Goal: Task Accomplishment & Management: Use online tool/utility

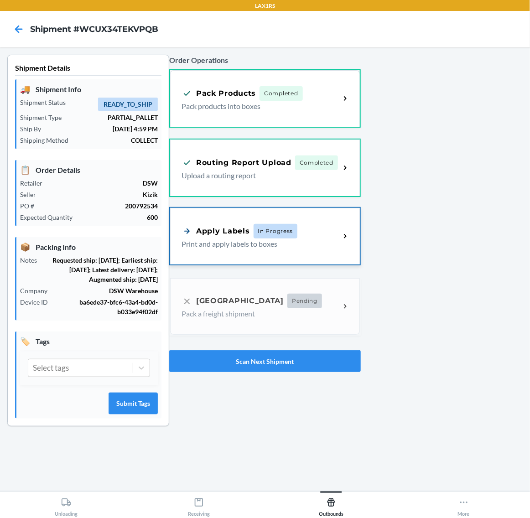
click at [288, 232] on span "In Progress" at bounding box center [276, 231] width 44 height 15
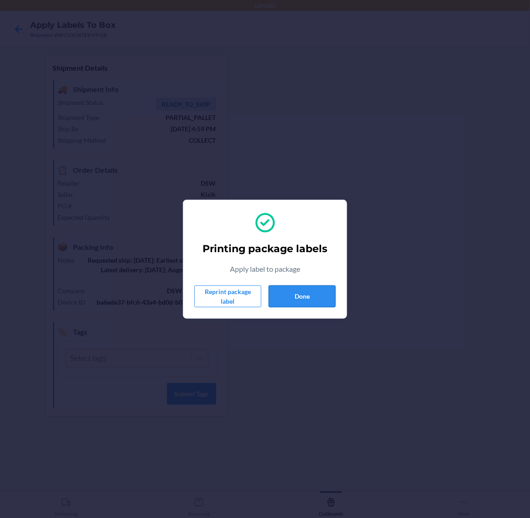
click at [320, 286] on button "Done" at bounding box center [302, 297] width 67 height 22
click at [308, 295] on button "Done" at bounding box center [302, 297] width 67 height 22
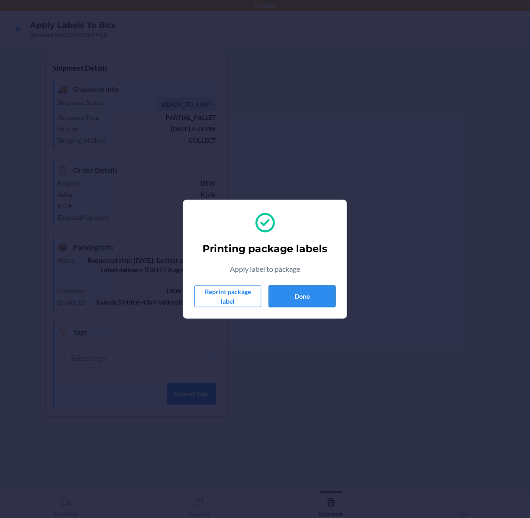
click at [308, 295] on button "Done" at bounding box center [302, 297] width 67 height 22
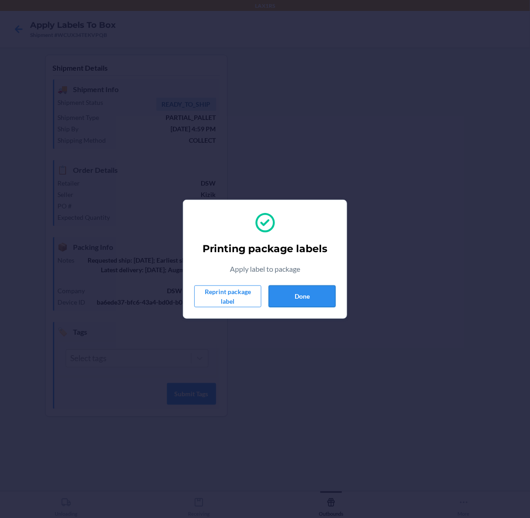
click at [308, 295] on button "Done" at bounding box center [302, 297] width 67 height 22
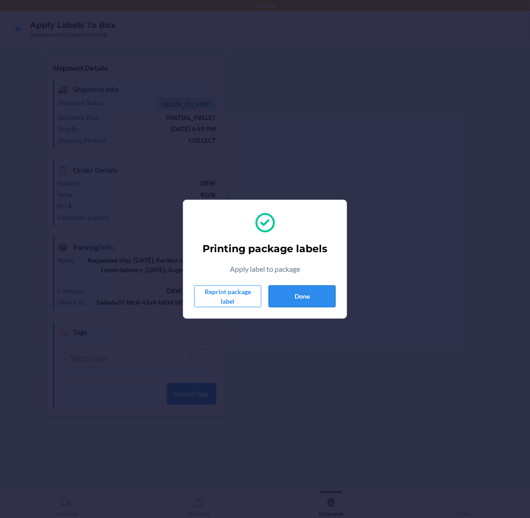
click at [308, 295] on button "Done" at bounding box center [302, 297] width 67 height 22
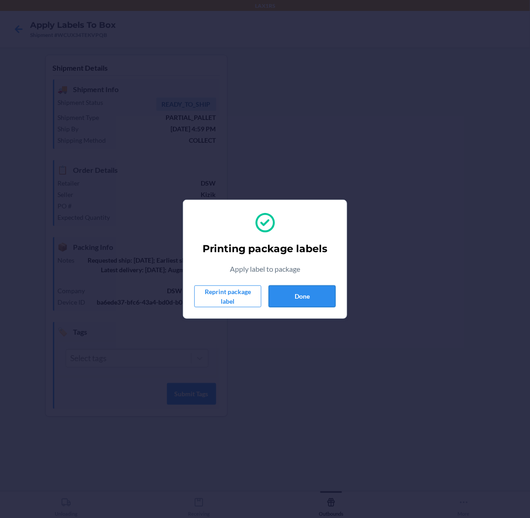
click at [308, 295] on button "Done" at bounding box center [302, 297] width 67 height 22
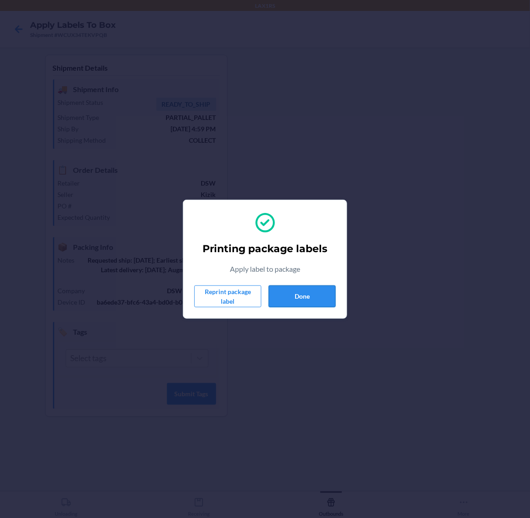
click at [308, 295] on button "Done" at bounding box center [302, 297] width 67 height 22
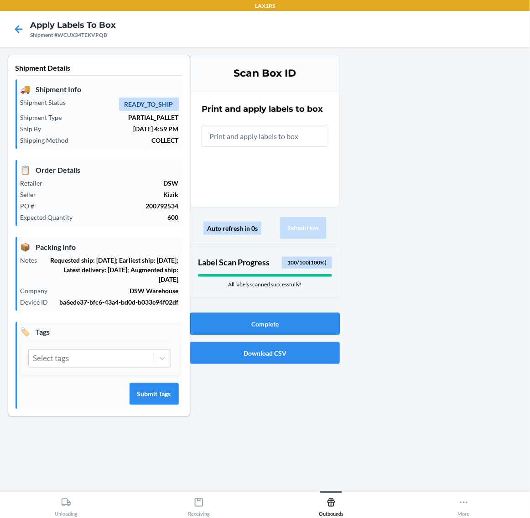
click at [275, 324] on button "Complete" at bounding box center [265, 324] width 150 height 22
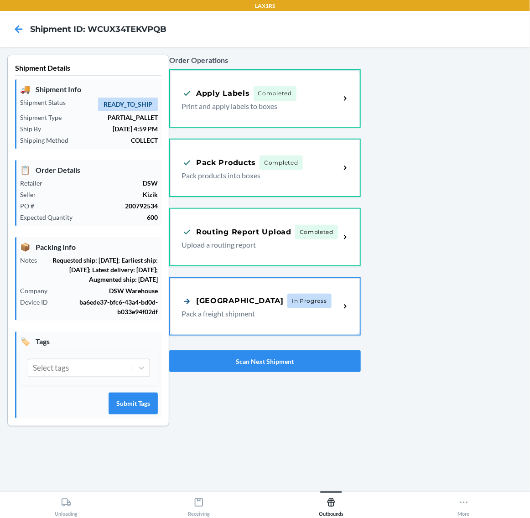
drag, startPoint x: 299, startPoint y: 295, endPoint x: 304, endPoint y: 283, distance: 13.1
click at [299, 295] on span "In Progress" at bounding box center [309, 301] width 44 height 15
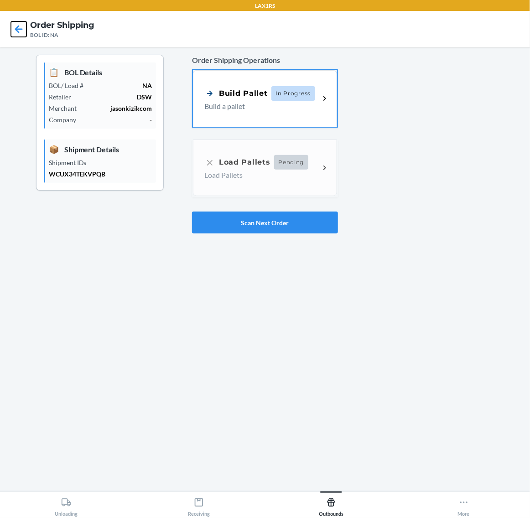
click at [16, 23] on icon at bounding box center [19, 29] width 16 height 16
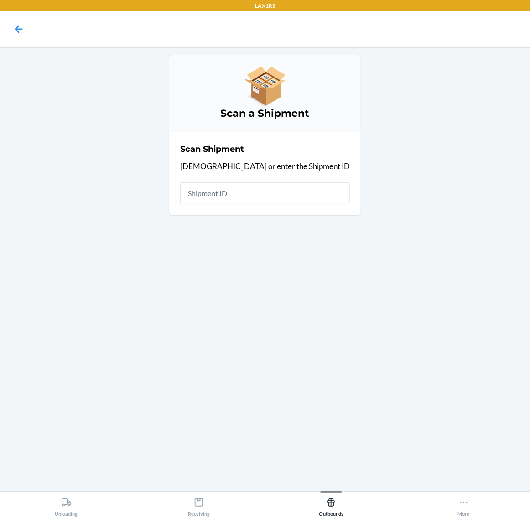
click at [298, 197] on input "text" at bounding box center [265, 194] width 170 height 22
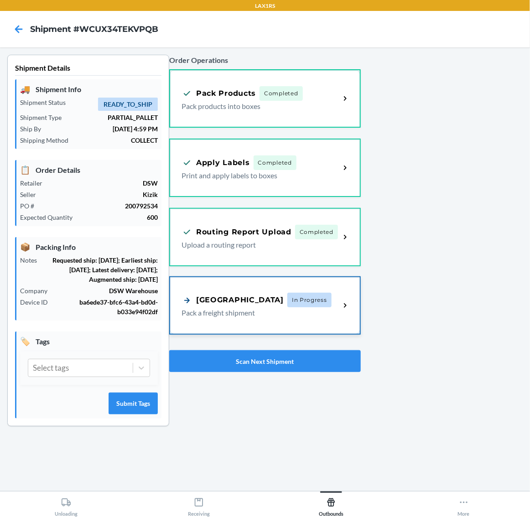
click at [312, 300] on div "Pallet Building In Progress" at bounding box center [261, 300] width 158 height 15
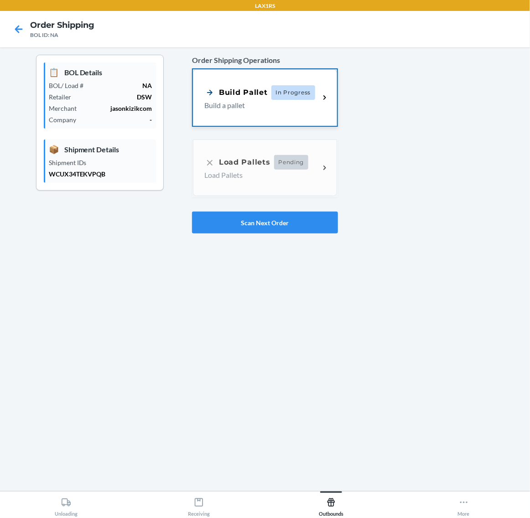
click at [277, 113] on div "Build Pallet In Progress Build a pallet" at bounding box center [265, 97] width 144 height 57
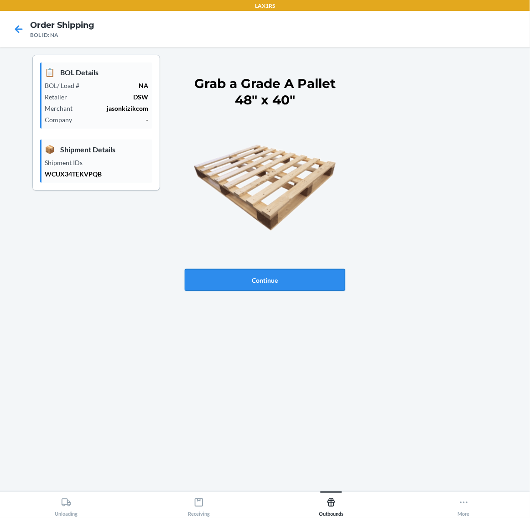
click at [312, 283] on button "Continue" at bounding box center [265, 280] width 161 height 22
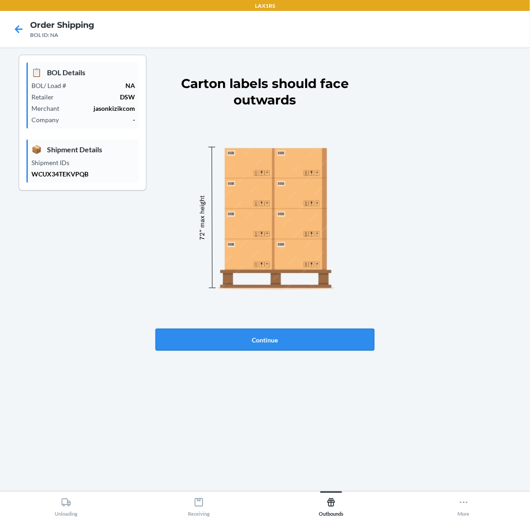
click at [319, 334] on button "Continue" at bounding box center [265, 340] width 219 height 22
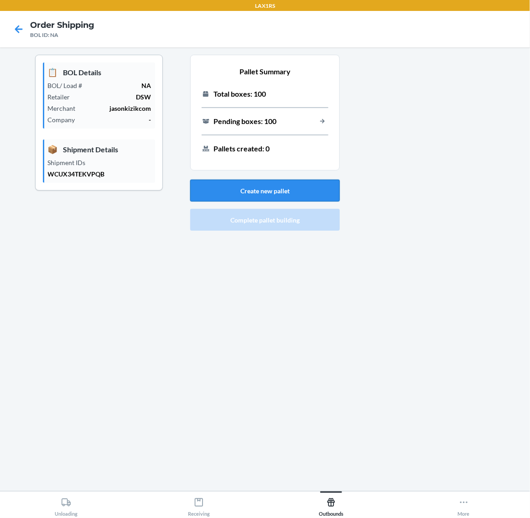
click at [300, 194] on button "Create new pallet" at bounding box center [265, 191] width 150 height 22
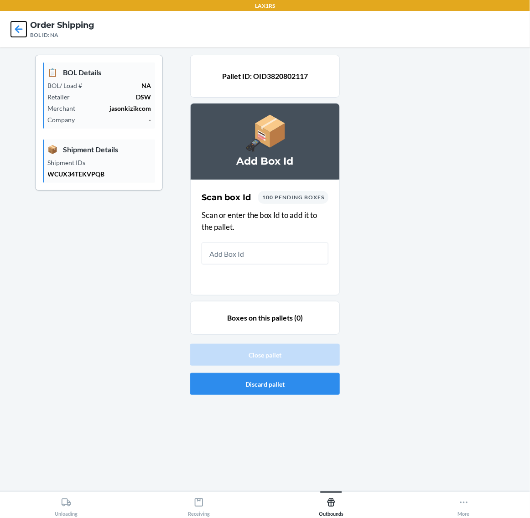
click at [21, 30] on icon at bounding box center [19, 29] width 8 height 8
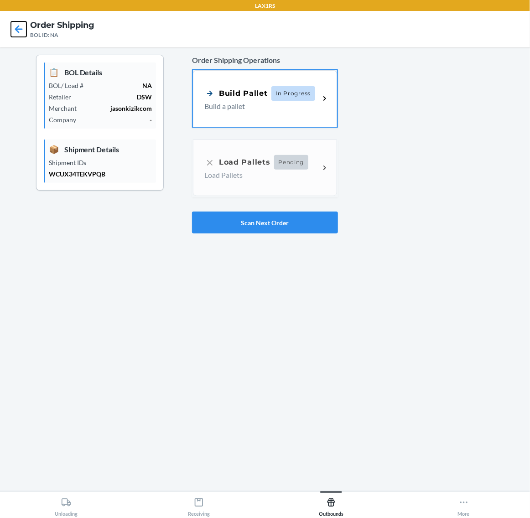
click at [21, 30] on icon at bounding box center [19, 29] width 8 height 8
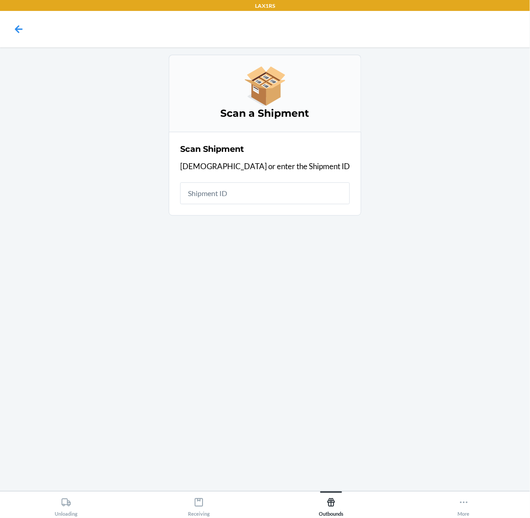
click at [266, 190] on input "text" at bounding box center [265, 194] width 170 height 22
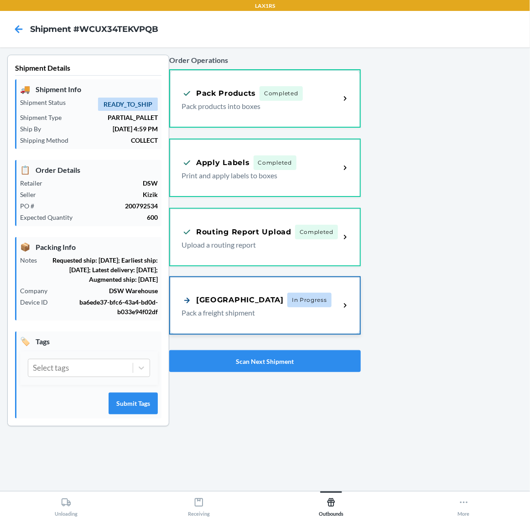
click at [287, 304] on span "In Progress" at bounding box center [309, 300] width 44 height 15
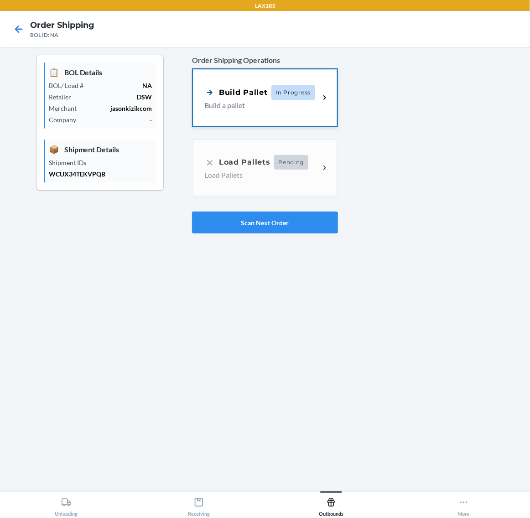
click at [278, 103] on p "Build a pallet" at bounding box center [258, 105] width 108 height 11
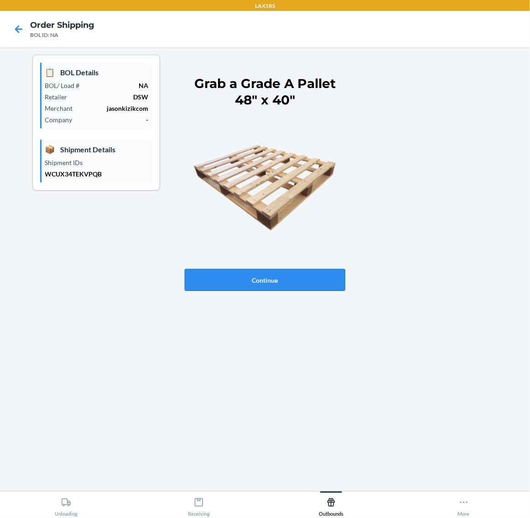
click at [295, 275] on button "Continue" at bounding box center [265, 280] width 161 height 22
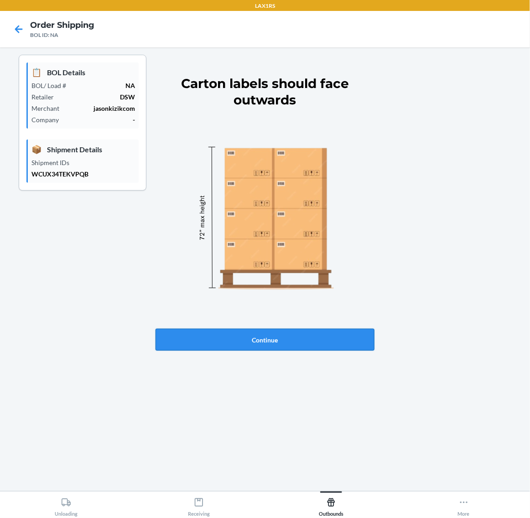
click at [327, 335] on button "Continue" at bounding box center [265, 340] width 219 height 22
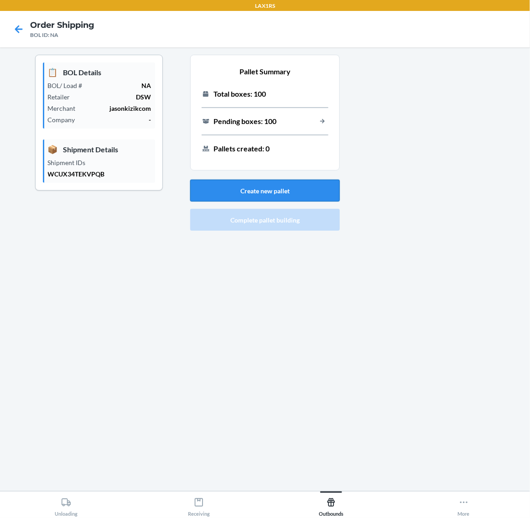
click at [326, 190] on button "Create new pallet" at bounding box center [265, 191] width 150 height 22
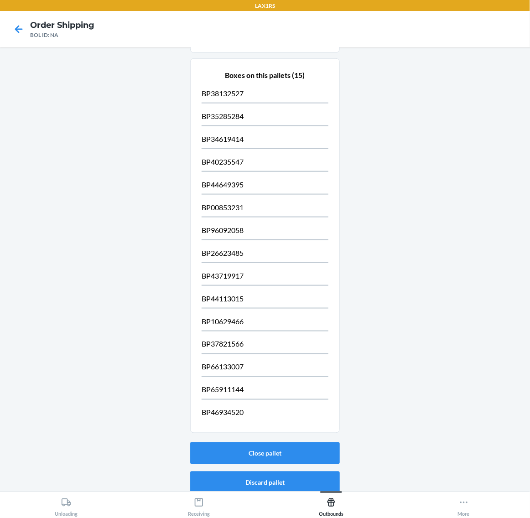
scroll to position [251, 0]
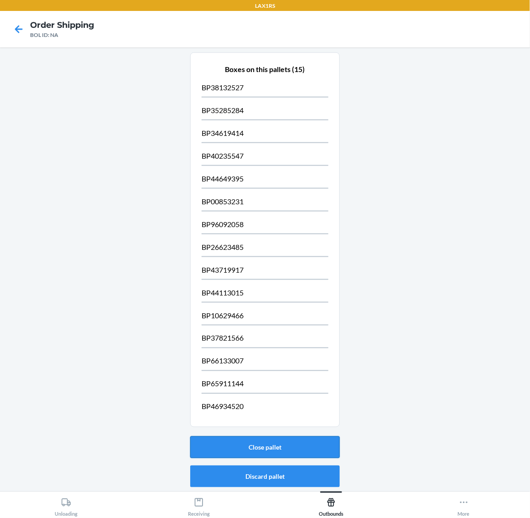
click at [307, 449] on button "Close pallet" at bounding box center [265, 448] width 150 height 22
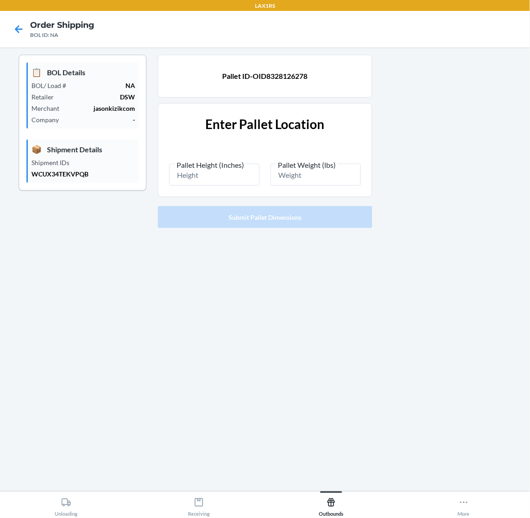
scroll to position [0, 0]
click at [225, 173] on input "Pallet Height (Inches)" at bounding box center [214, 175] width 90 height 22
type input "87.5"
click at [321, 172] on input "Pallet Weight (lbs)" at bounding box center [316, 175] width 90 height 22
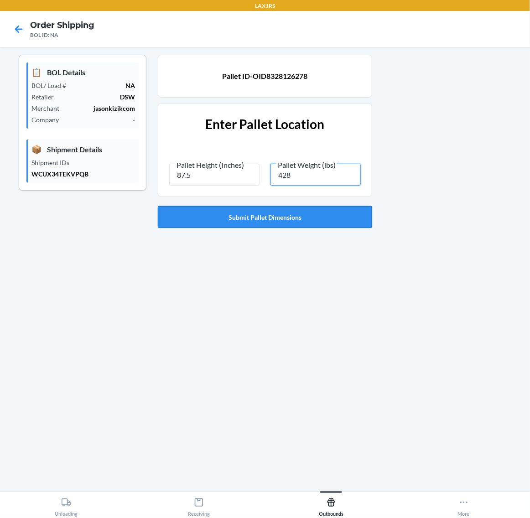
type input "428"
click at [315, 222] on button "Submit Pallet Dimensions" at bounding box center [265, 217] width 214 height 22
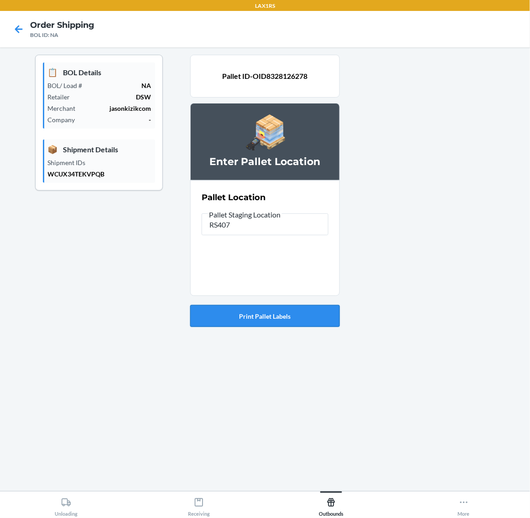
type input "RS407"
click at [297, 318] on button "Print Pallet Labels" at bounding box center [265, 316] width 150 height 22
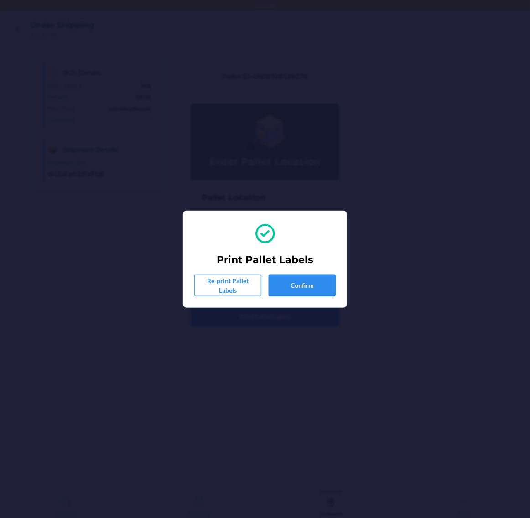
click at [306, 286] on button "Confirm" at bounding box center [302, 286] width 67 height 22
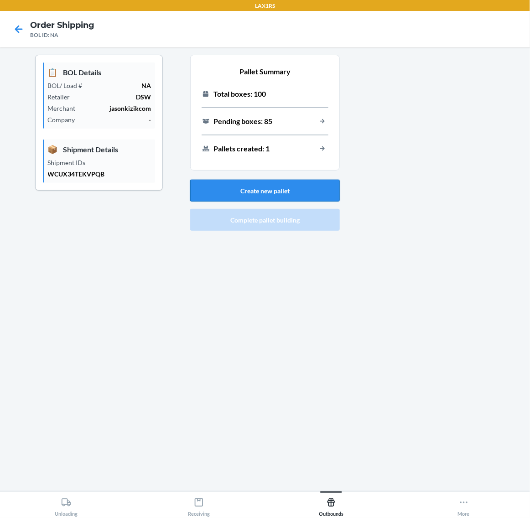
click at [304, 194] on button "Create new pallet" at bounding box center [265, 191] width 150 height 22
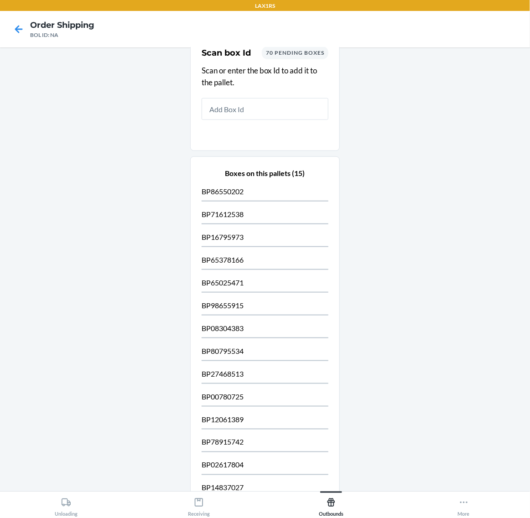
scroll to position [251, 0]
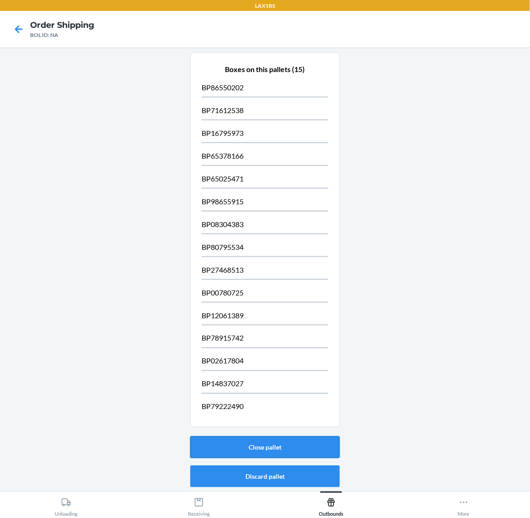
click at [306, 448] on button "Close pallet" at bounding box center [265, 448] width 150 height 22
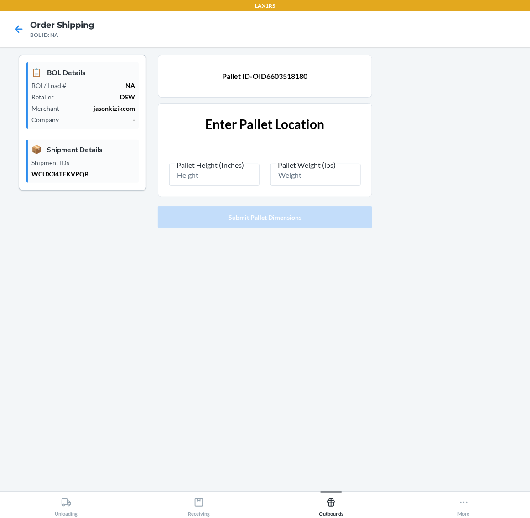
scroll to position [0, 0]
click at [196, 169] on span "Pallet Height (Inches)" at bounding box center [210, 165] width 70 height 9
click at [196, 169] on input "Pallet Height (Inches)" at bounding box center [214, 175] width 90 height 22
type input "87.5"
click at [309, 182] on input "Pallet Weight (lbs)" at bounding box center [316, 175] width 90 height 22
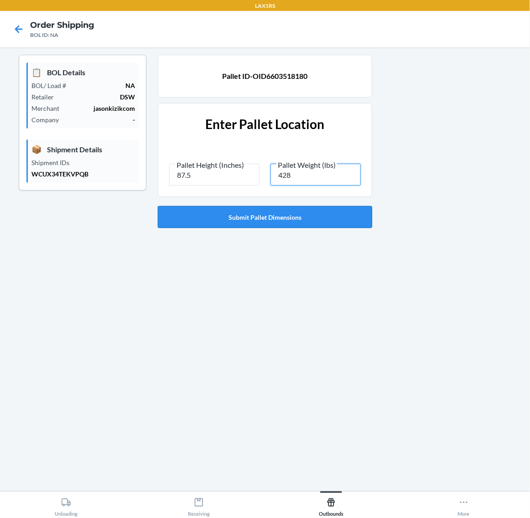
type input "428"
click at [316, 209] on button "Submit Pallet Dimensions" at bounding box center [265, 217] width 214 height 22
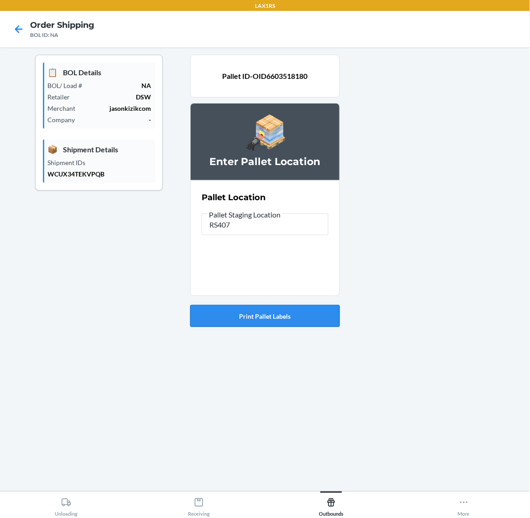
type input "RS407"
click at [316, 323] on button "Print Pallet Labels" at bounding box center [265, 316] width 150 height 22
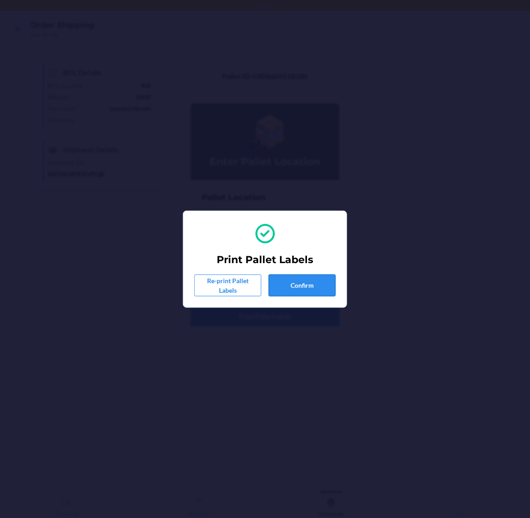
click at [309, 296] on button "Confirm" at bounding box center [302, 286] width 67 height 22
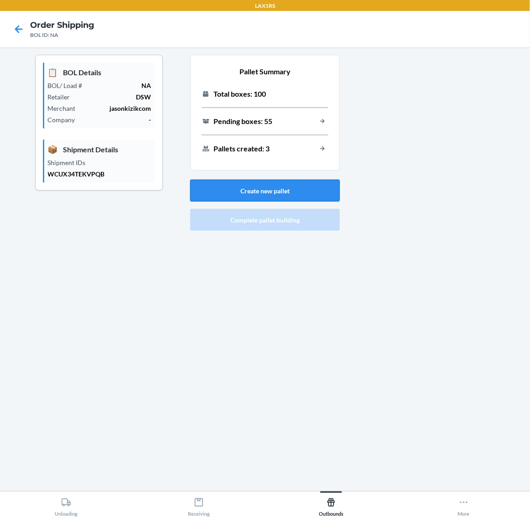
click at [307, 188] on button "Create new pallet" at bounding box center [265, 191] width 150 height 22
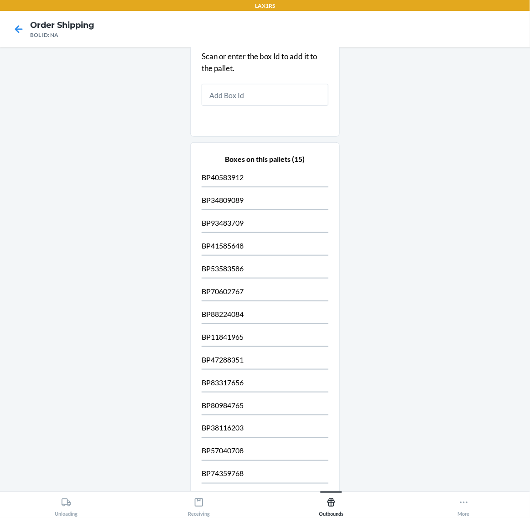
scroll to position [251, 0]
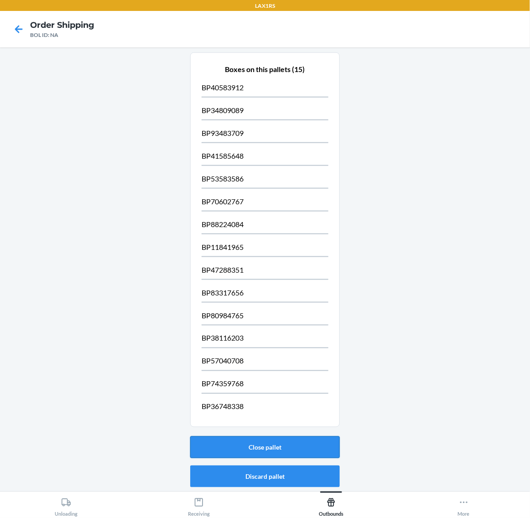
click at [286, 439] on button "Close pallet" at bounding box center [265, 448] width 150 height 22
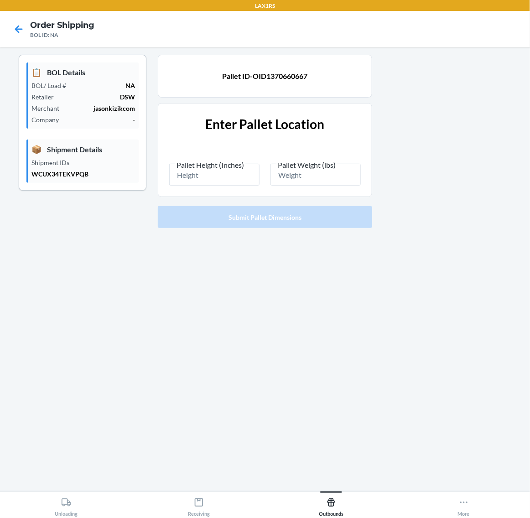
scroll to position [0, 0]
click at [185, 172] on input "Pallet Height (Inches)" at bounding box center [214, 175] width 90 height 22
type input "87.5"
click at [289, 178] on input "Pallet Weight (lbs)" at bounding box center [316, 175] width 90 height 22
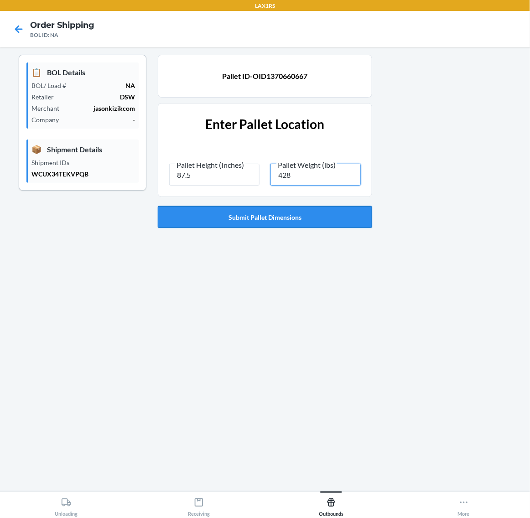
type input "428"
click at [303, 214] on button "Submit Pallet Dimensions" at bounding box center [265, 217] width 214 height 22
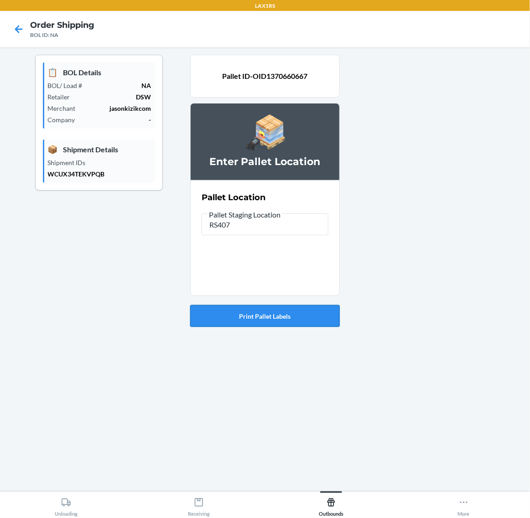
type input "RS407"
click at [321, 315] on button "Print Pallet Labels" at bounding box center [265, 316] width 150 height 22
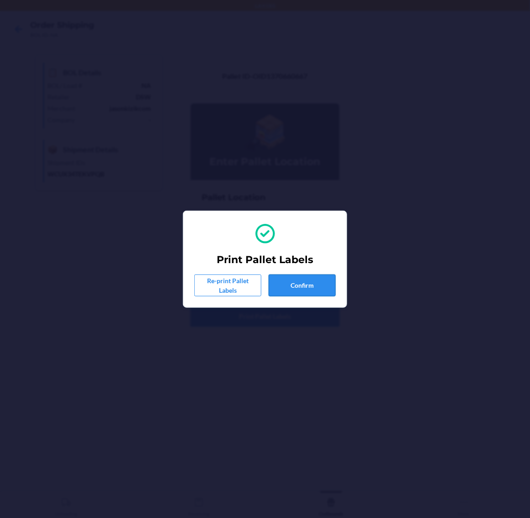
click at [300, 293] on button "Confirm" at bounding box center [302, 286] width 67 height 22
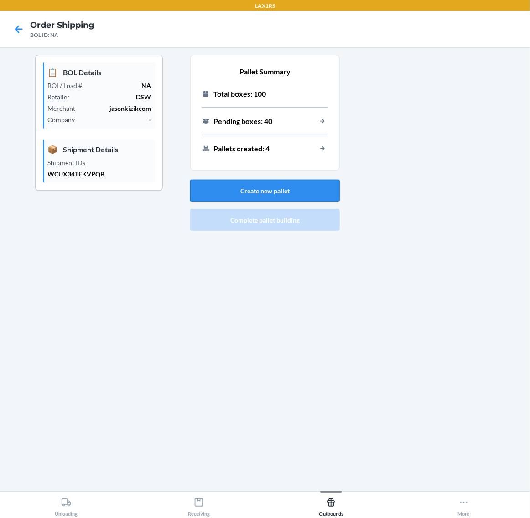
click at [314, 183] on button "Create new pallet" at bounding box center [265, 191] width 150 height 22
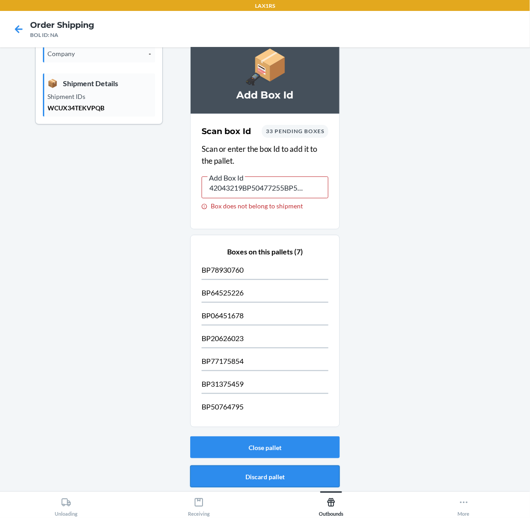
click at [297, 483] on button "Discard pallet" at bounding box center [265, 477] width 150 height 22
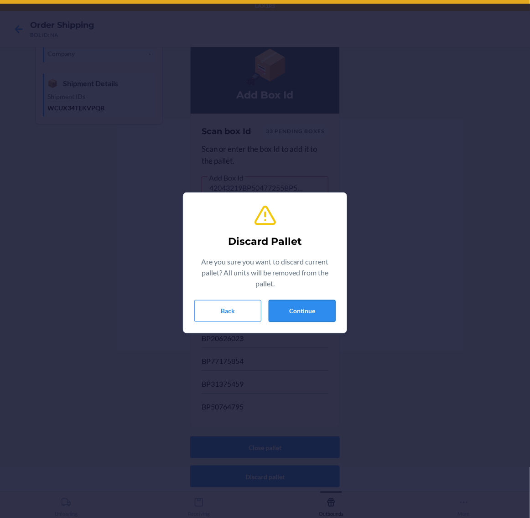
click at [314, 302] on button "Continue" at bounding box center [302, 311] width 67 height 22
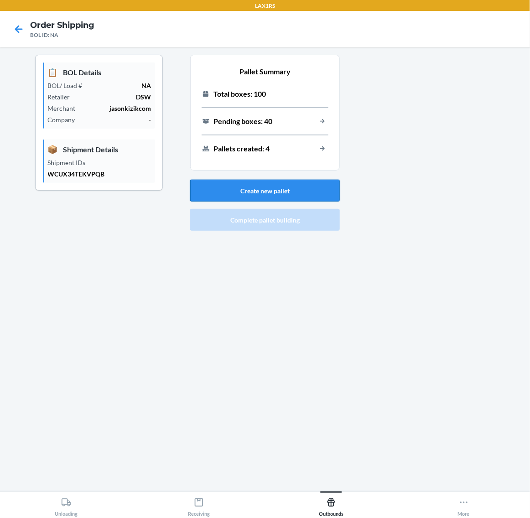
click at [310, 193] on button "Create new pallet" at bounding box center [265, 191] width 150 height 22
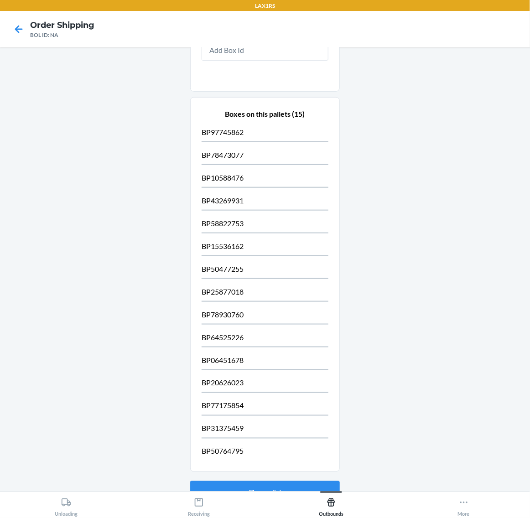
scroll to position [251, 0]
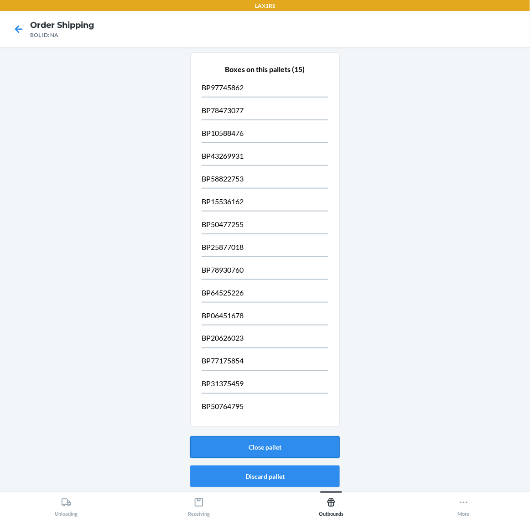
click at [296, 448] on button "Close pallet" at bounding box center [265, 448] width 150 height 22
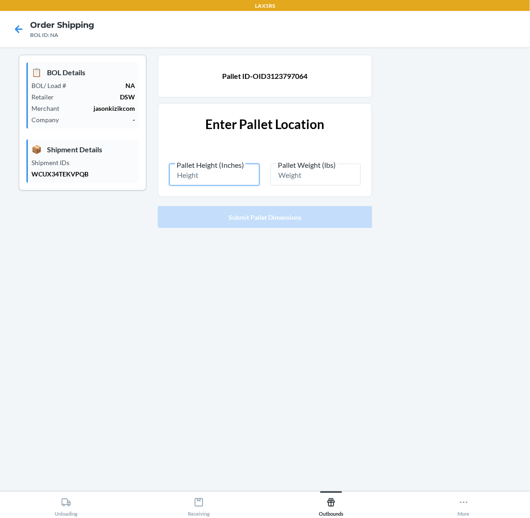
click at [229, 174] on input "Pallet Height (Inches)" at bounding box center [214, 175] width 90 height 22
type input "87.5"
click at [307, 178] on input "Pallet Weight (lbs)" at bounding box center [316, 175] width 90 height 22
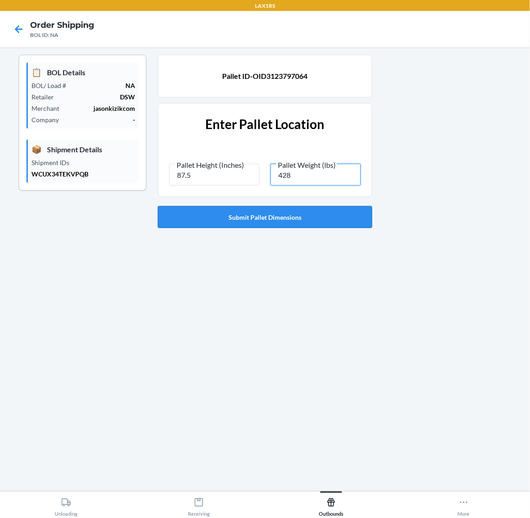
type input "428"
click at [312, 219] on button "Submit Pallet Dimensions" at bounding box center [265, 217] width 214 height 22
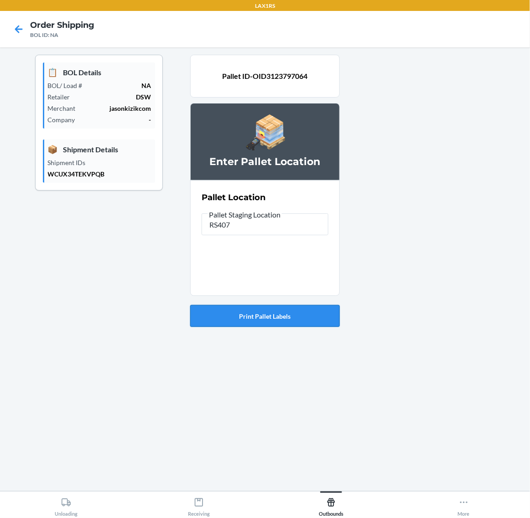
type input "RS407"
click at [292, 308] on button "Print Pallet Labels" at bounding box center [265, 316] width 150 height 22
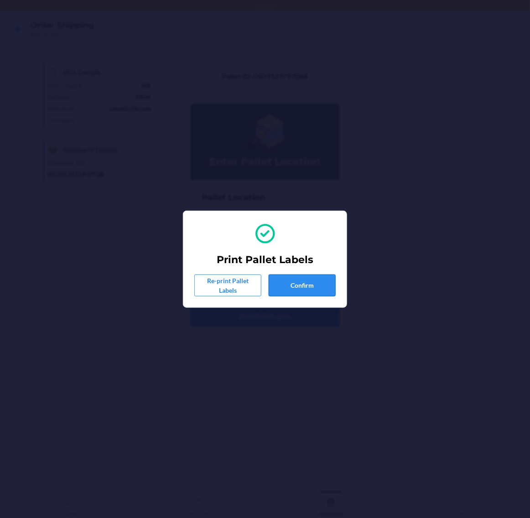
click at [311, 284] on button "Confirm" at bounding box center [302, 286] width 67 height 22
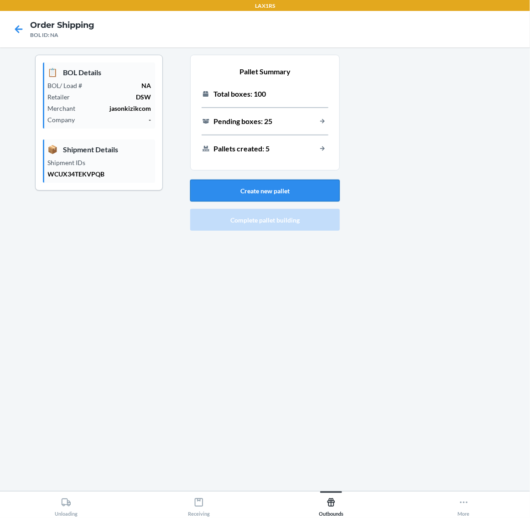
click at [295, 194] on button "Create new pallet" at bounding box center [265, 191] width 150 height 22
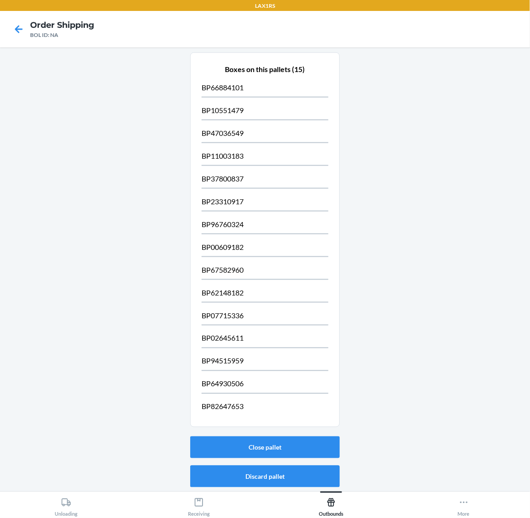
scroll to position [251, 0]
click at [295, 448] on button "Close pallet" at bounding box center [265, 448] width 150 height 22
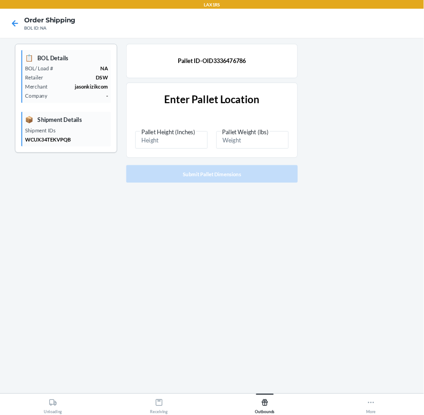
scroll to position [0, 0]
click at [214, 182] on input "Pallet Height (Inches)" at bounding box center [214, 175] width 90 height 22
type input "87.5"
click at [309, 177] on input "Pallet Weight (lbs)" at bounding box center [316, 175] width 90 height 22
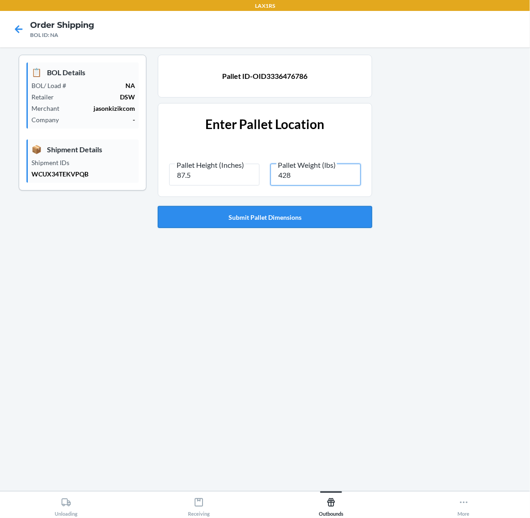
type input "428"
click at [314, 219] on button "Submit Pallet Dimensions" at bounding box center [265, 217] width 214 height 22
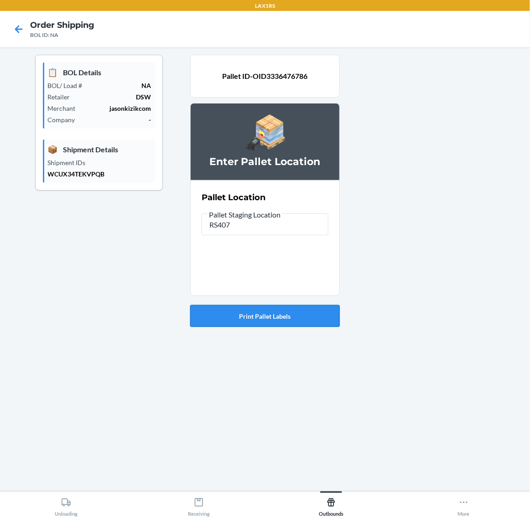
type input "RS407"
click at [249, 314] on button "Print Pallet Labels" at bounding box center [265, 316] width 150 height 22
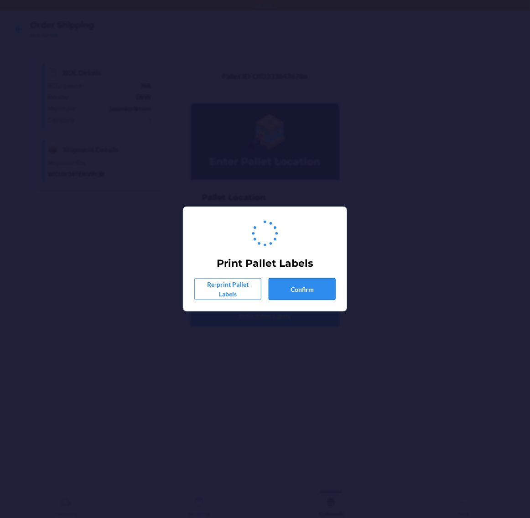
click at [295, 291] on button "Confirm" at bounding box center [302, 289] width 67 height 22
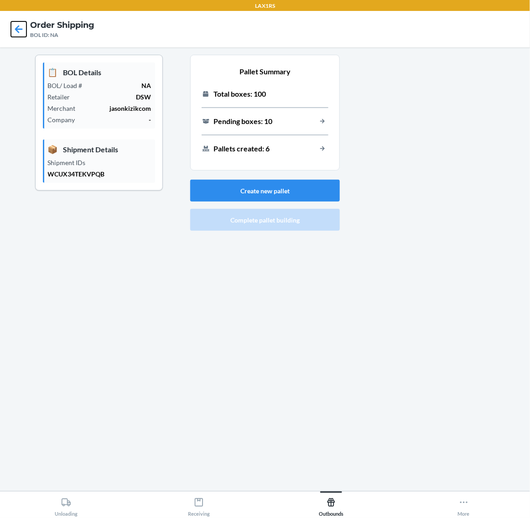
click at [21, 27] on icon at bounding box center [19, 29] width 16 height 16
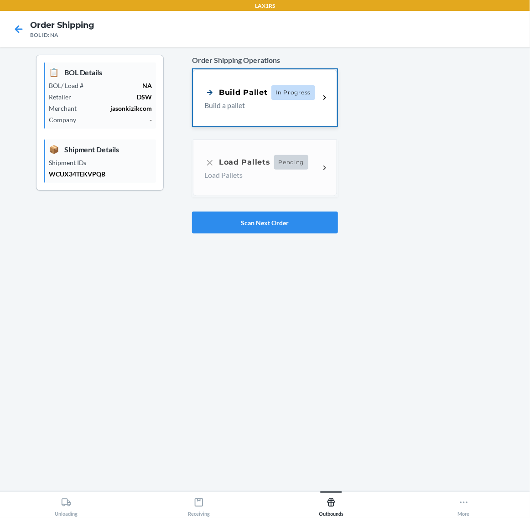
click at [288, 103] on p "Build a pallet" at bounding box center [258, 105] width 108 height 11
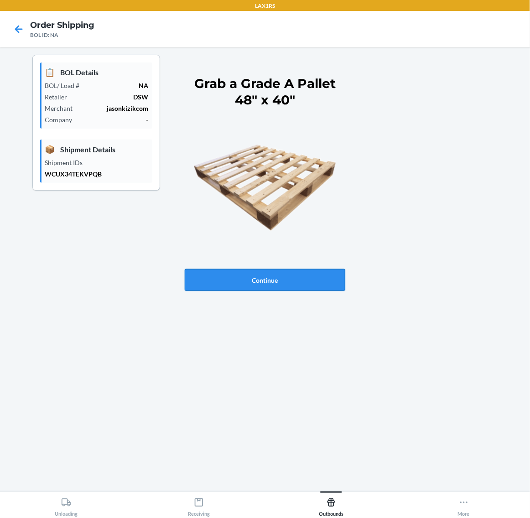
click at [322, 286] on button "Continue" at bounding box center [265, 280] width 161 height 22
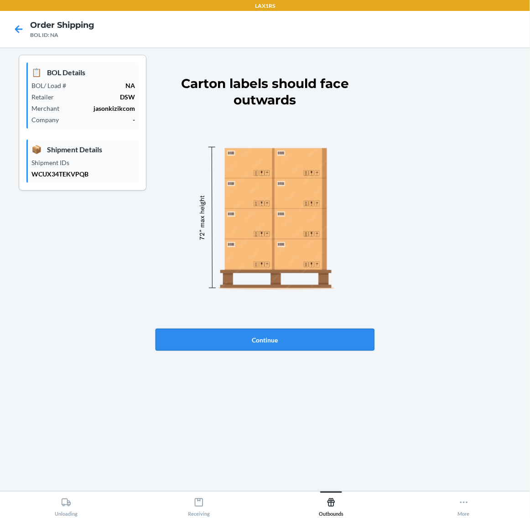
click at [312, 341] on button "Continue" at bounding box center [265, 340] width 219 height 22
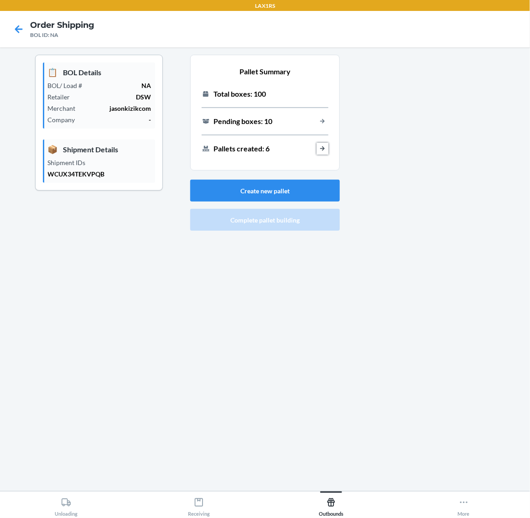
click at [319, 150] on button "load-out-pallet-building-view-created-pallets-button-text" at bounding box center [323, 149] width 12 height 12
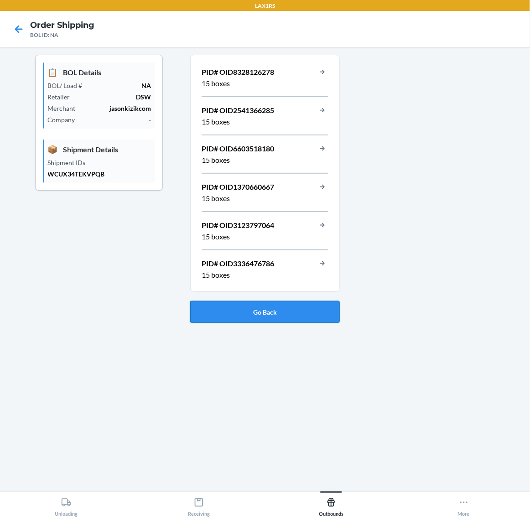
click at [324, 314] on button "Go Back" at bounding box center [265, 312] width 150 height 22
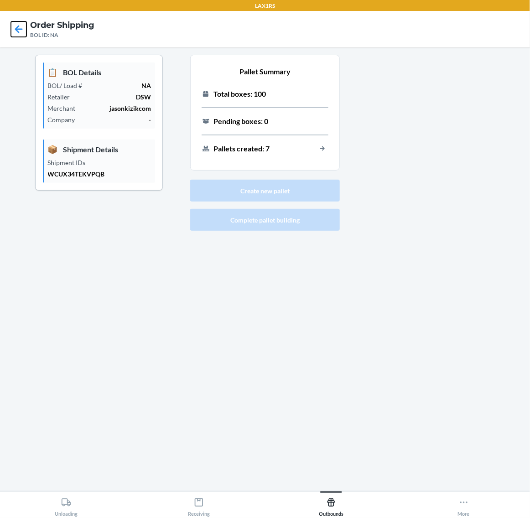
click at [17, 29] on icon at bounding box center [19, 29] width 8 height 8
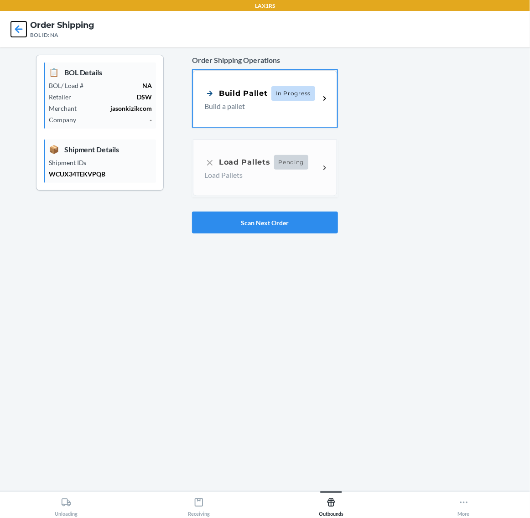
click at [16, 22] on icon at bounding box center [19, 29] width 16 height 16
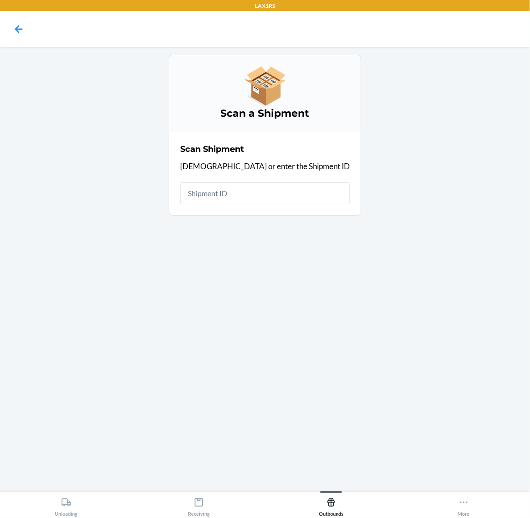
click at [241, 194] on input "text" at bounding box center [265, 194] width 170 height 22
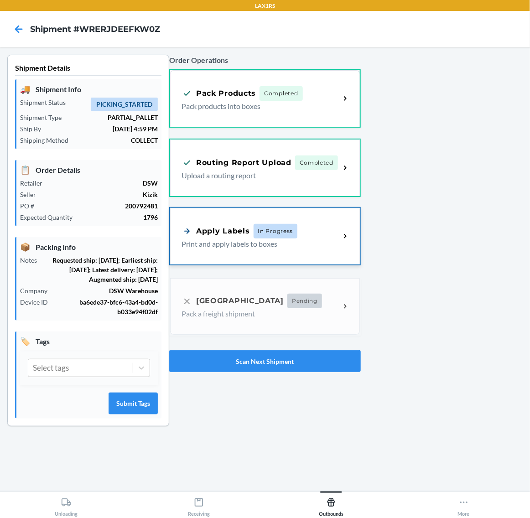
click at [241, 240] on p "Print and apply labels to boxes" at bounding box center [257, 244] width 151 height 11
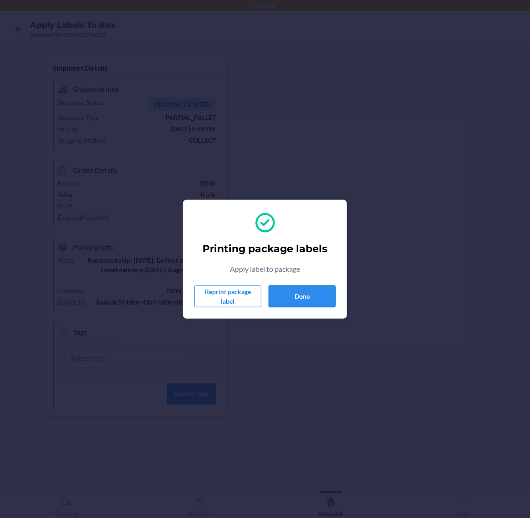
click at [317, 299] on button "Done" at bounding box center [302, 297] width 67 height 22
click at [317, 284] on div "Printing package labels Apply label to package Reprint package label Done" at bounding box center [264, 260] width 141 height 104
click at [300, 307] on button "Done" at bounding box center [302, 297] width 67 height 22
click at [302, 295] on button "Done" at bounding box center [302, 297] width 67 height 22
click at [287, 290] on button "Done" at bounding box center [302, 297] width 67 height 22
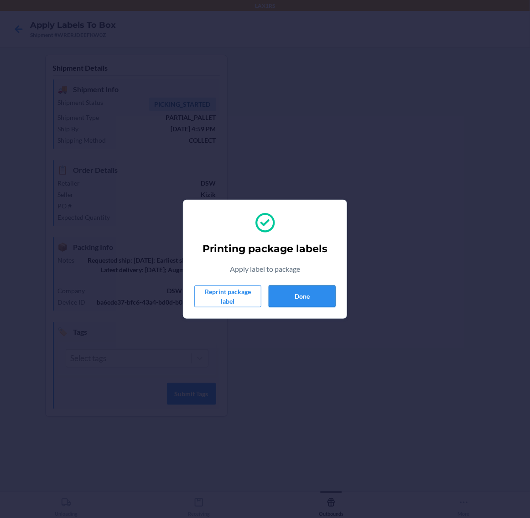
click at [304, 299] on button "Done" at bounding box center [302, 297] width 67 height 22
click at [290, 298] on button "Done" at bounding box center [302, 297] width 67 height 22
click at [307, 298] on button "Done" at bounding box center [302, 297] width 67 height 22
click at [302, 295] on button "Done" at bounding box center [302, 297] width 67 height 22
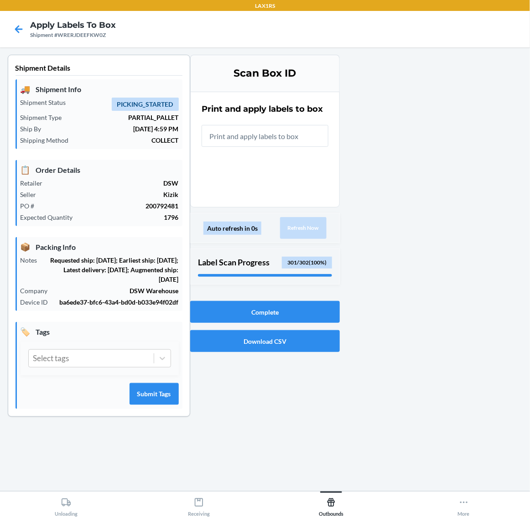
click at [313, 135] on input "text" at bounding box center [265, 136] width 127 height 22
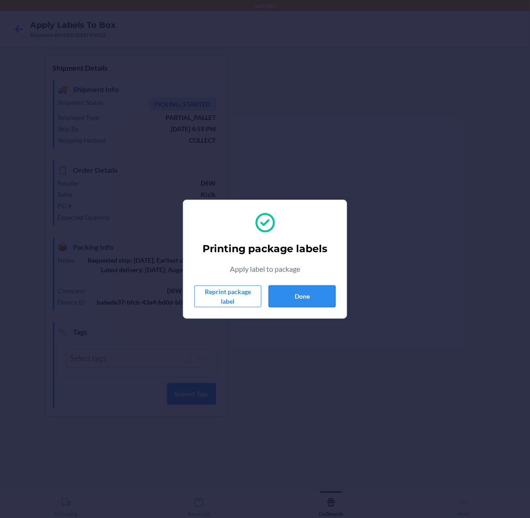
click at [308, 297] on button "Done" at bounding box center [302, 297] width 67 height 22
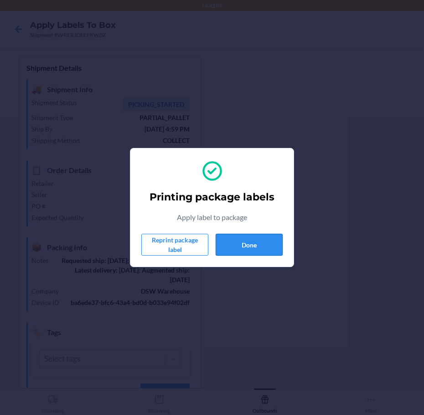
click at [248, 246] on button "Done" at bounding box center [249, 245] width 67 height 22
click at [246, 230] on div "Printing package labels Apply label to package Reprint package label Done" at bounding box center [211, 208] width 141 height 104
click at [236, 243] on button "Done" at bounding box center [249, 245] width 67 height 22
click at [277, 239] on button "Done" at bounding box center [249, 245] width 67 height 22
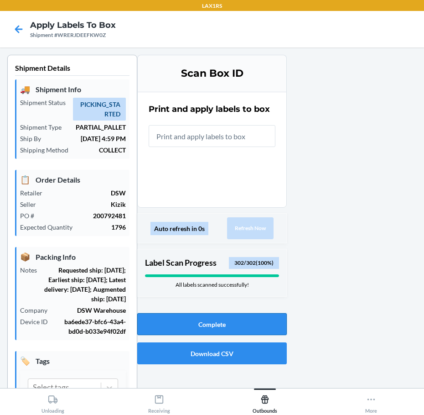
click at [279, 327] on button "Complete" at bounding box center [212, 324] width 150 height 22
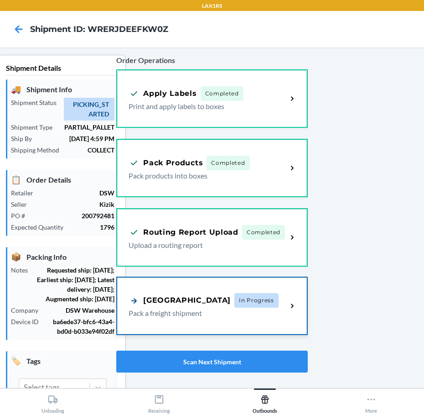
click at [235, 305] on span "In Progress" at bounding box center [257, 300] width 44 height 15
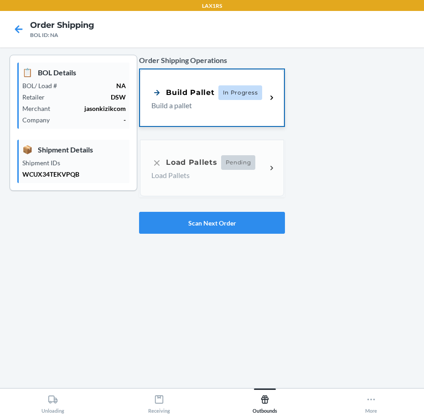
click at [226, 105] on p "Build a pallet" at bounding box center [206, 105] width 108 height 11
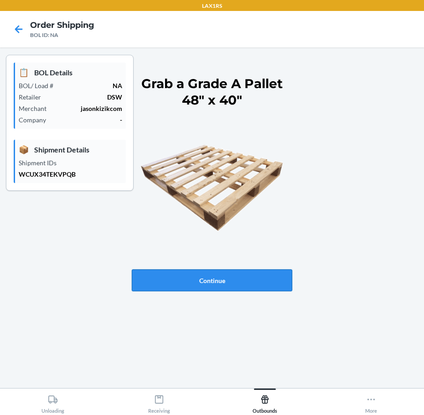
click at [255, 284] on button "Continue" at bounding box center [212, 280] width 161 height 22
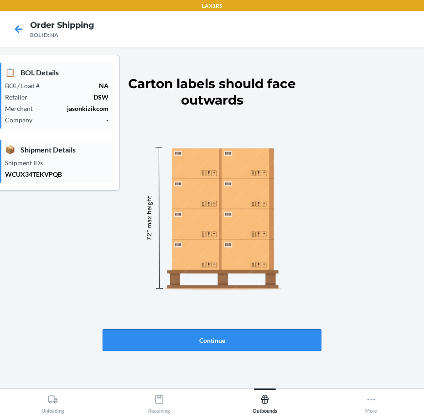
click at [257, 338] on button "Continue" at bounding box center [212, 340] width 219 height 22
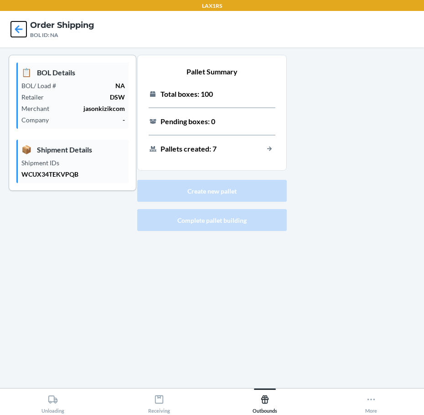
click at [22, 28] on icon at bounding box center [19, 29] width 16 height 16
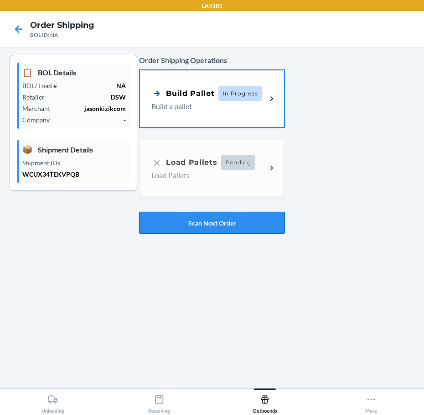
click at [248, 220] on button "Scan Next Order" at bounding box center [212, 223] width 146 height 22
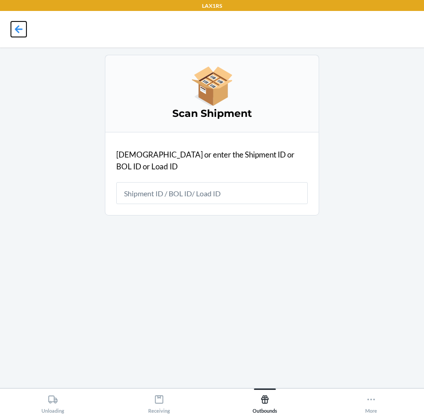
click at [26, 27] on icon at bounding box center [19, 29] width 16 height 16
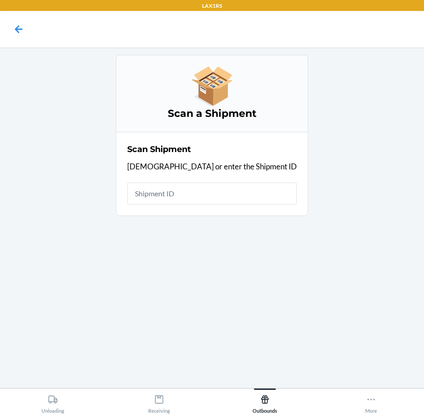
click at [209, 190] on input "text" at bounding box center [212, 194] width 170 height 22
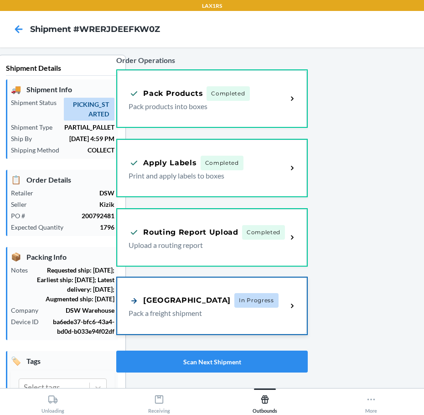
click at [207, 308] on p "Pack a freight shipment" at bounding box center [204, 313] width 151 height 11
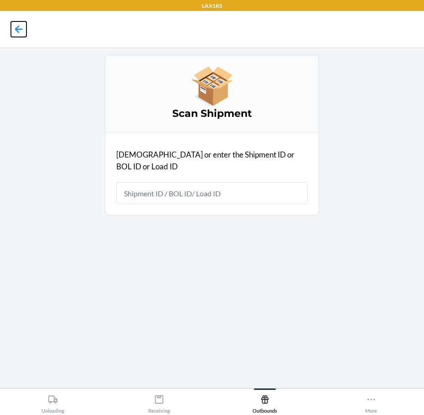
click at [16, 26] on icon at bounding box center [19, 29] width 16 height 16
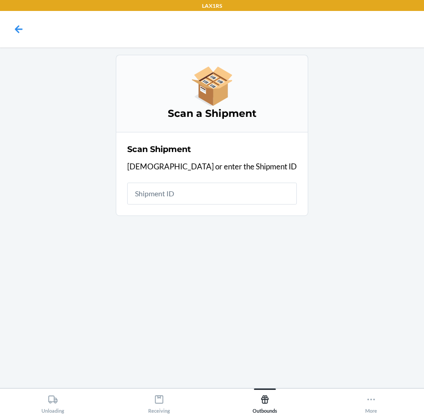
click at [237, 199] on input "text" at bounding box center [212, 194] width 170 height 22
type input "WRERJDEEFKW"
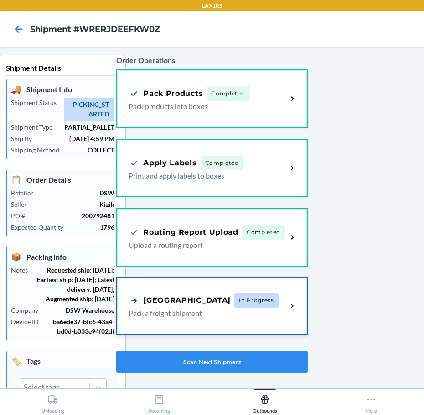
click at [229, 283] on div "Pallet Building In Progress Pack a freight shipment" at bounding box center [212, 305] width 190 height 57
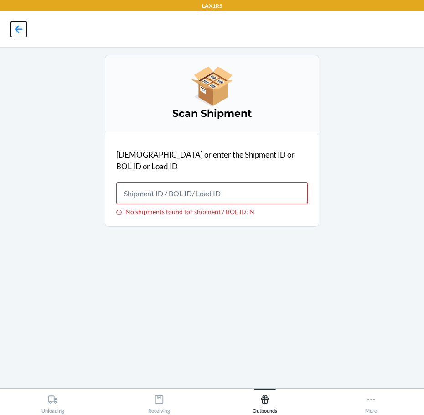
click at [16, 31] on icon at bounding box center [19, 29] width 16 height 16
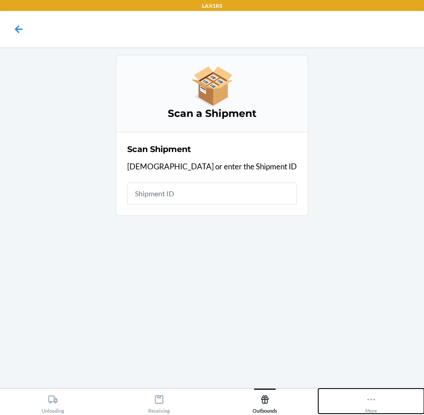
click at [368, 396] on icon at bounding box center [371, 399] width 10 height 10
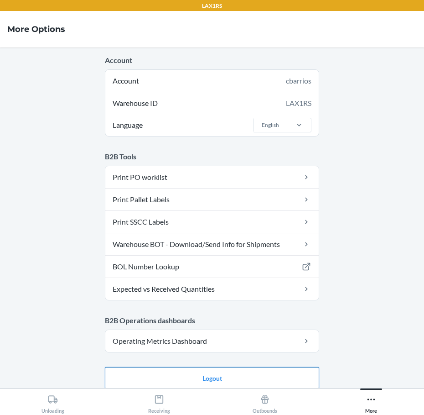
click at [238, 375] on button "Logout" at bounding box center [212, 378] width 214 height 22
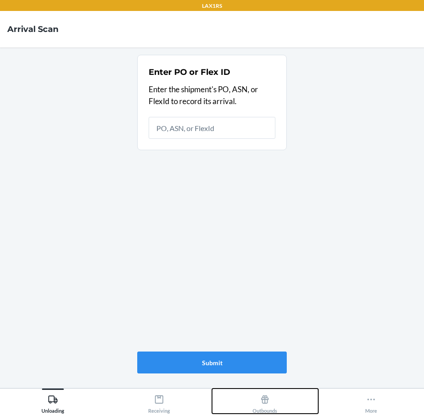
click at [295, 397] on button "Outbounds" at bounding box center [265, 400] width 106 height 25
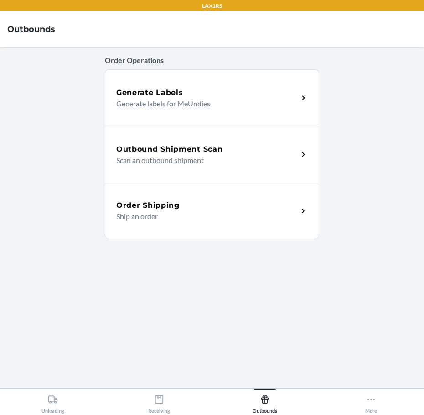
click at [255, 165] on p "Scan an outbound shipment" at bounding box center [203, 160] width 175 height 11
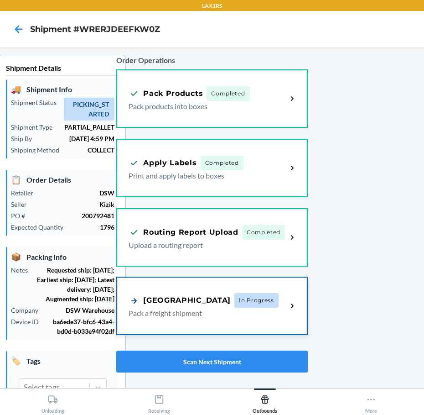
click at [251, 282] on div "Pallet Building In Progress Pack a freight shipment" at bounding box center [212, 305] width 190 height 57
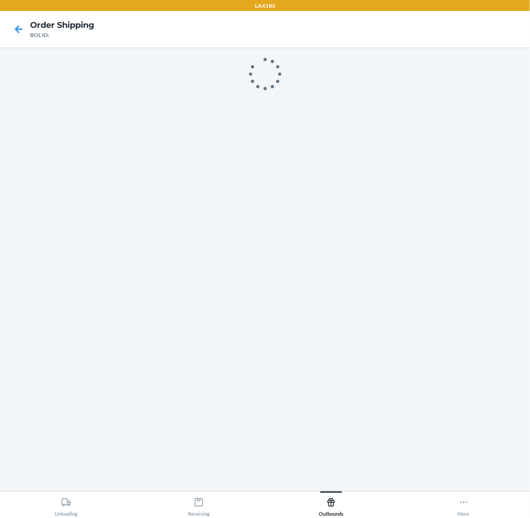
drag, startPoint x: 398, startPoint y: 0, endPoint x: 466, endPoint y: 379, distance: 384.4
click at [424, 379] on main at bounding box center [265, 269] width 530 height 444
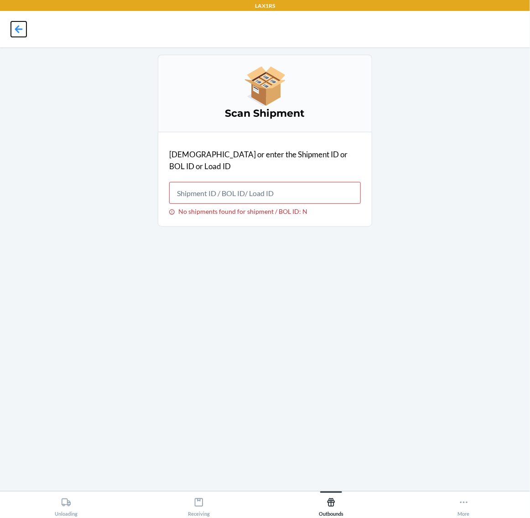
click at [18, 25] on icon at bounding box center [19, 29] width 16 height 16
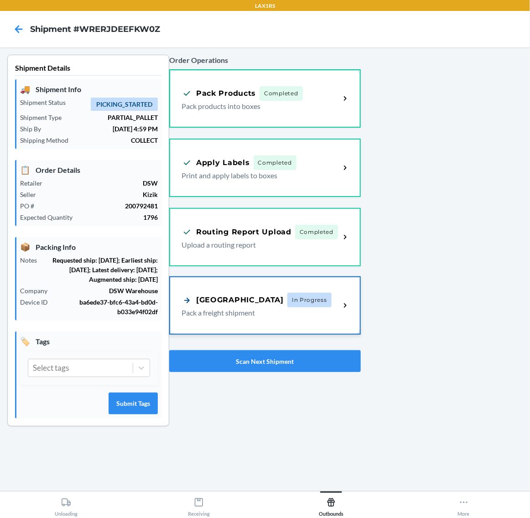
click at [298, 283] on div "Pallet Building In Progress Pack a freight shipment" at bounding box center [265, 305] width 190 height 57
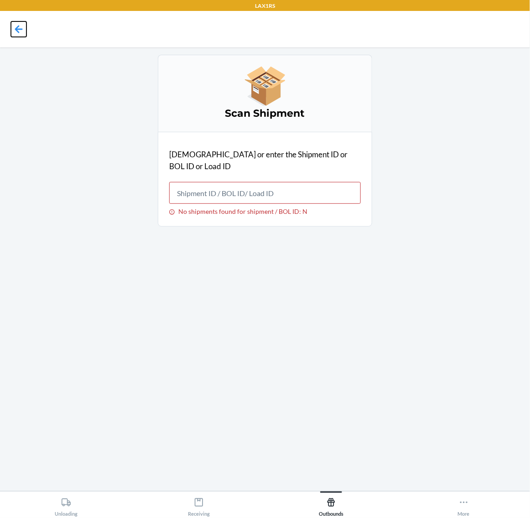
click at [16, 28] on icon at bounding box center [19, 29] width 8 height 8
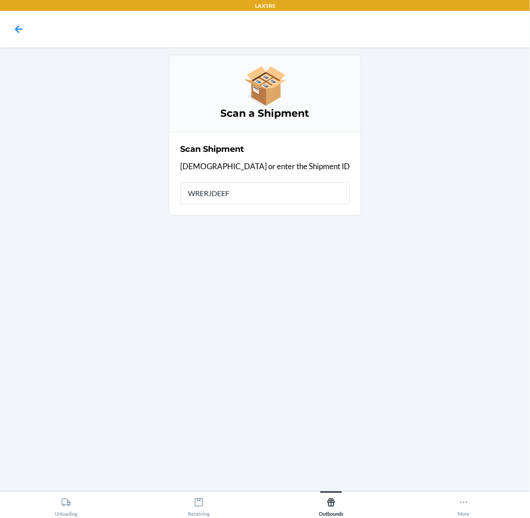
type input "WRERJDEEFK"
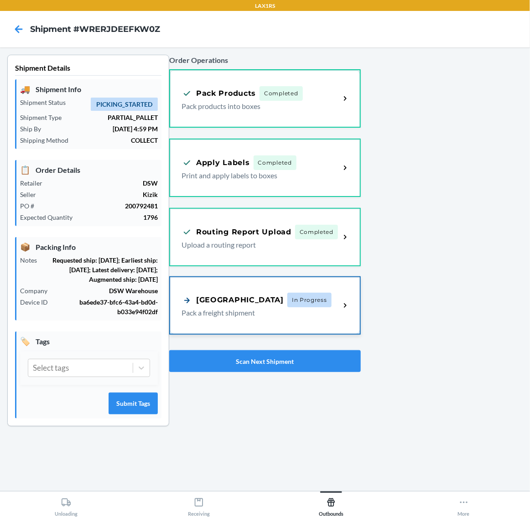
click at [331, 308] on p "Pack a freight shipment" at bounding box center [257, 313] width 151 height 11
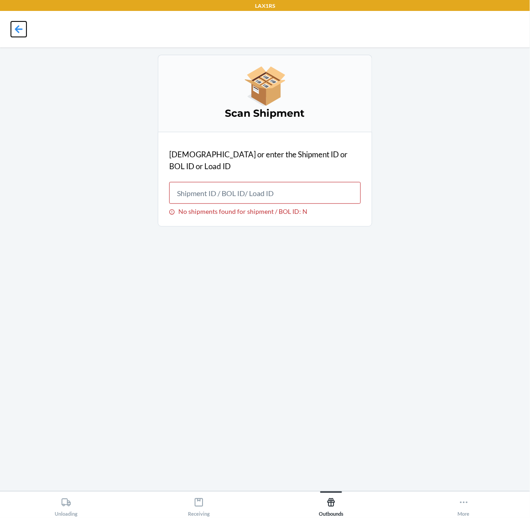
click at [11, 26] on icon at bounding box center [19, 29] width 16 height 16
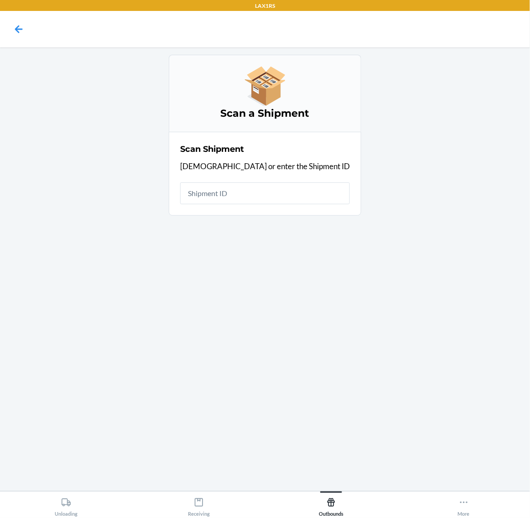
click at [288, 197] on input "text" at bounding box center [265, 194] width 170 height 22
type input "WRERJDEEFK"
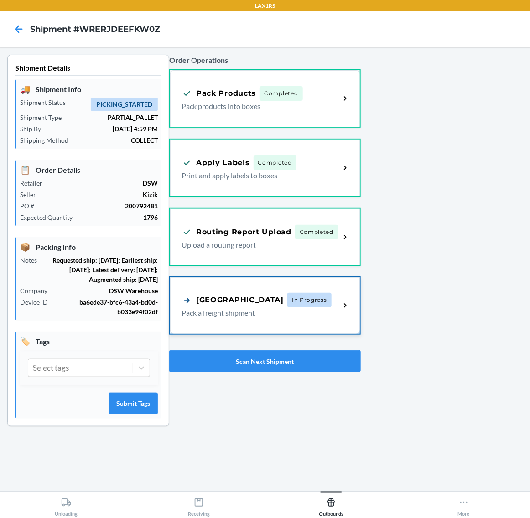
click at [292, 310] on p "Pack a freight shipment" at bounding box center [257, 313] width 151 height 11
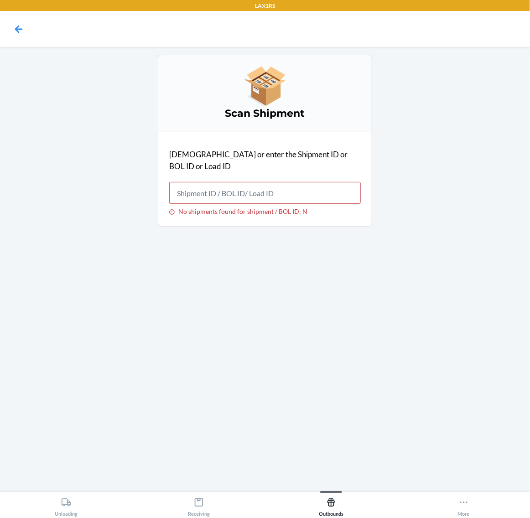
click at [324, 183] on input "No shipments found for shipment / BOL ID: N" at bounding box center [265, 193] width 192 height 22
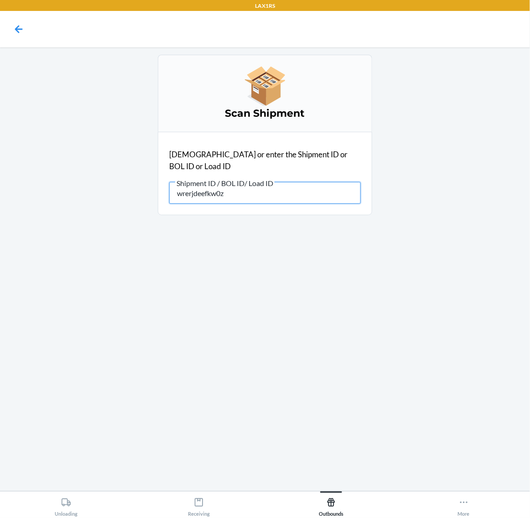
click at [324, 183] on input "wrerjdeefkw0z" at bounding box center [265, 193] width 192 height 22
click at [24, 30] on icon at bounding box center [19, 29] width 16 height 16
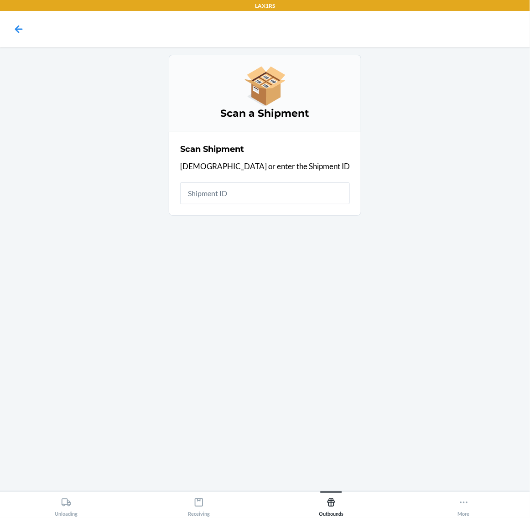
click at [269, 190] on input "text" at bounding box center [265, 194] width 170 height 22
click at [327, 414] on div "Outbounds" at bounding box center [331, 505] width 25 height 23
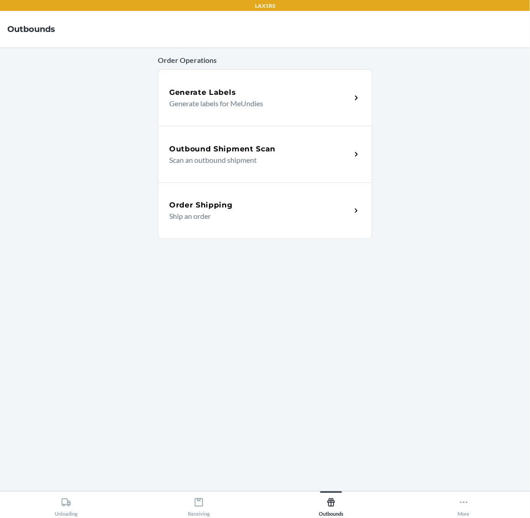
click at [252, 149] on h5 "Outbound Shipment Scan" at bounding box center [222, 149] width 106 height 11
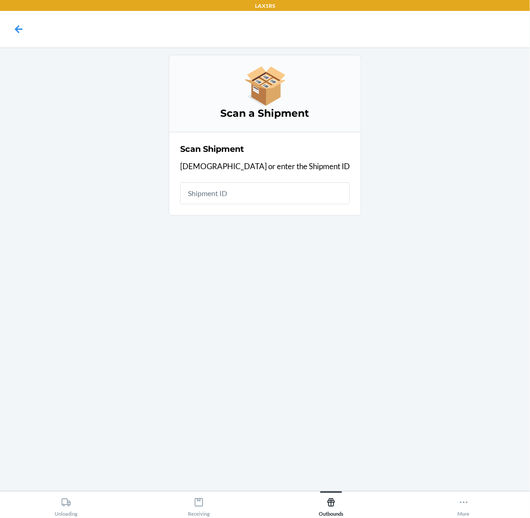
click at [252, 195] on input "text" at bounding box center [265, 194] width 170 height 22
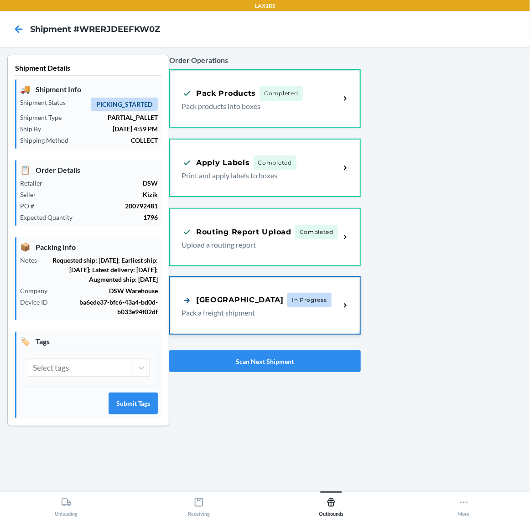
click at [291, 308] on p "Pack a freight shipment" at bounding box center [257, 313] width 151 height 11
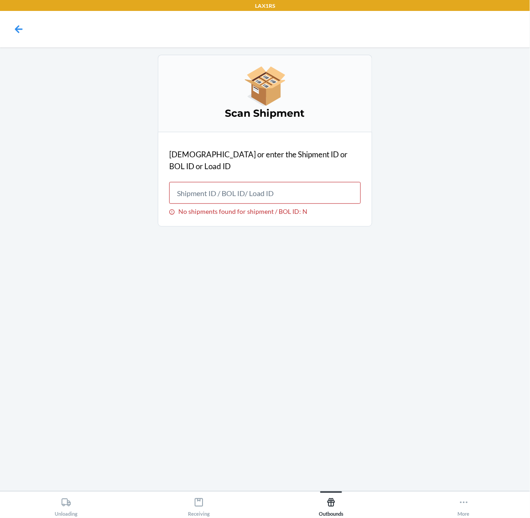
click at [247, 152] on p "[DEMOGRAPHIC_DATA] or enter the Shipment ID or BOL ID or Load ID" at bounding box center [265, 160] width 192 height 23
click at [253, 182] on input "No shipments found for shipment / BOL ID: N" at bounding box center [265, 193] width 192 height 22
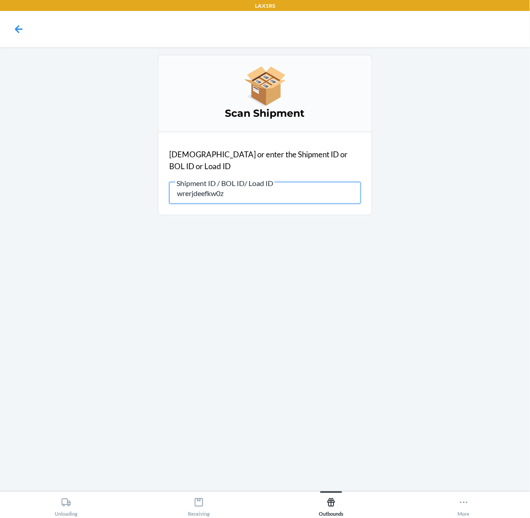
drag, startPoint x: 253, startPoint y: 179, endPoint x: 204, endPoint y: 181, distance: 49.8
click at [204, 182] on input "wrerjdeefkw0z" at bounding box center [265, 193] width 192 height 22
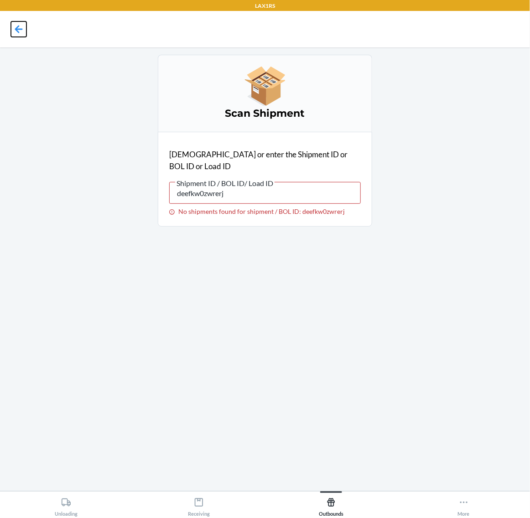
click at [14, 31] on icon at bounding box center [19, 29] width 16 height 16
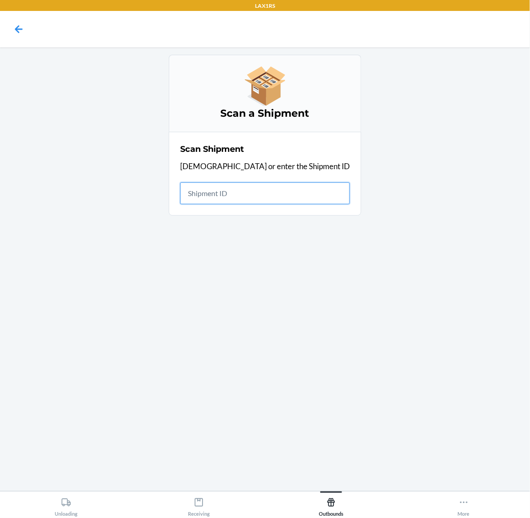
click at [300, 198] on input "text" at bounding box center [265, 194] width 170 height 22
type input "WRERJDEEFKW"
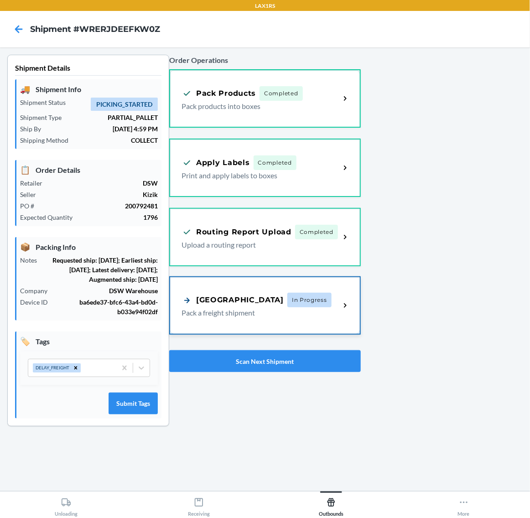
click at [252, 297] on div "[GEOGRAPHIC_DATA]" at bounding box center [233, 300] width 102 height 11
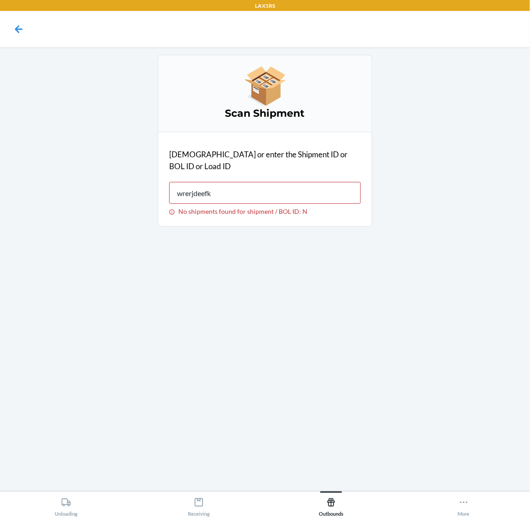
type input "wrerjdeefkw"
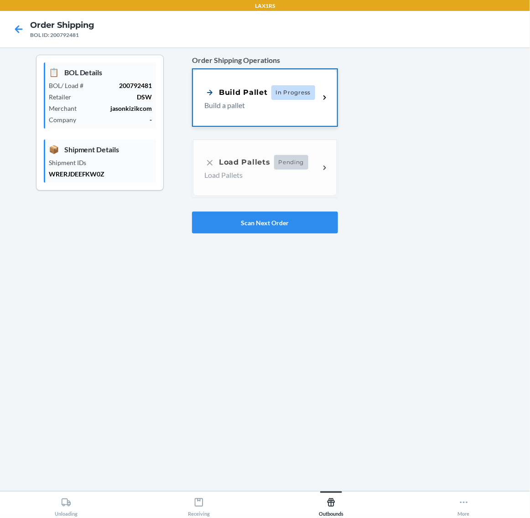
click at [298, 94] on span "In Progress" at bounding box center [294, 92] width 44 height 15
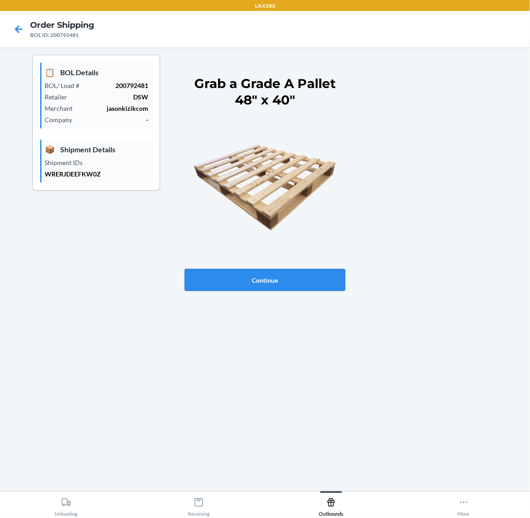
click at [298, 277] on button "Continue" at bounding box center [265, 280] width 161 height 22
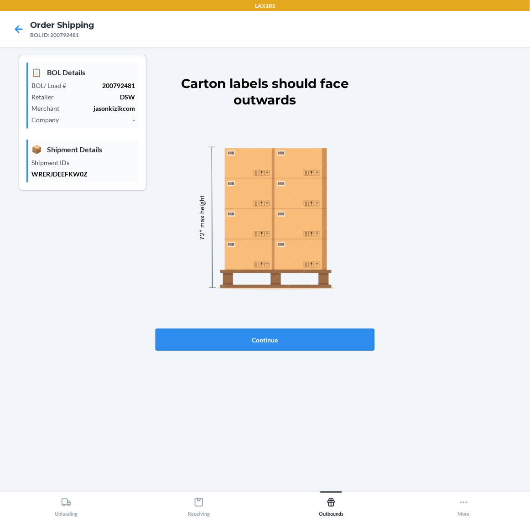
click at [291, 336] on button "Continue" at bounding box center [265, 340] width 219 height 22
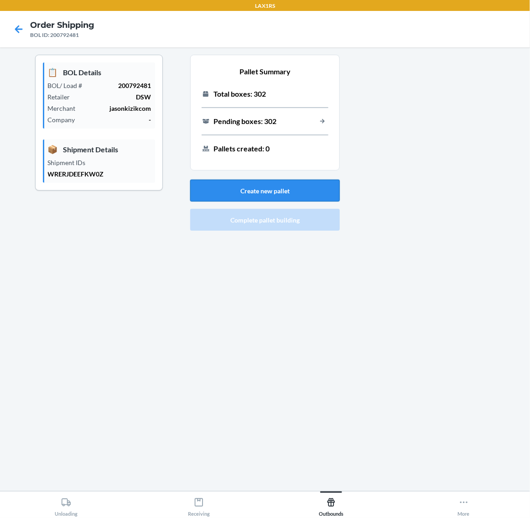
click at [298, 188] on button "Create new pallet" at bounding box center [265, 191] width 150 height 22
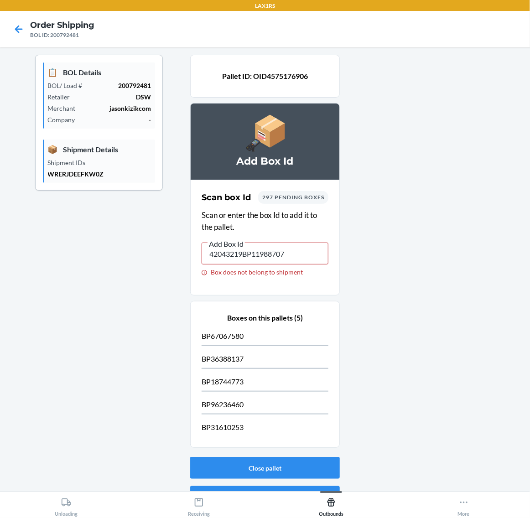
click at [304, 261] on input "42043219BP11988707" at bounding box center [265, 254] width 127 height 22
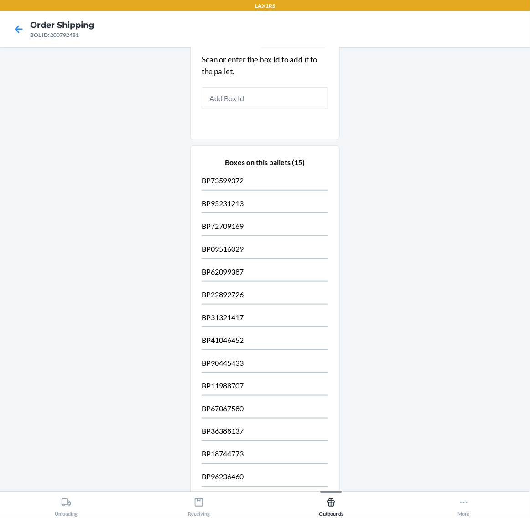
scroll to position [251, 0]
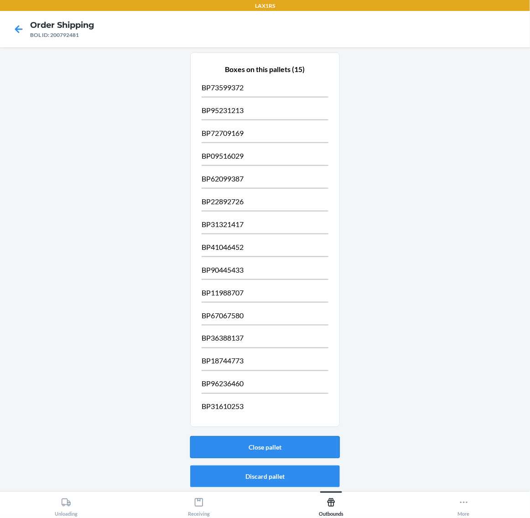
click at [306, 414] on button "Close pallet" at bounding box center [265, 448] width 150 height 22
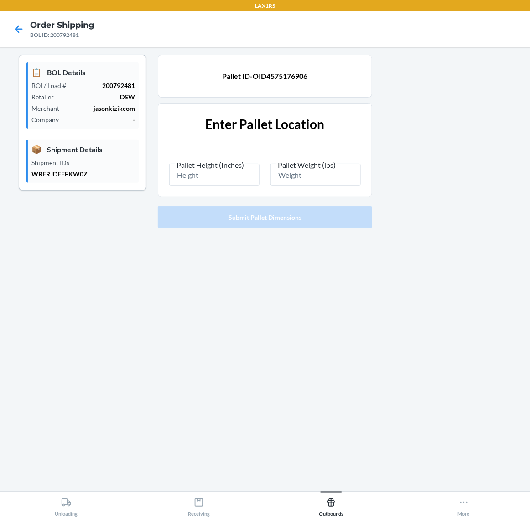
scroll to position [0, 0]
click at [193, 176] on input "Pallet Height (Inches)" at bounding box center [214, 175] width 90 height 22
type input "86.5"
click at [295, 169] on span "Pallet Weight (lbs)" at bounding box center [307, 165] width 61 height 9
click at [295, 169] on input "Pallet Weight (lbs)" at bounding box center [316, 175] width 90 height 22
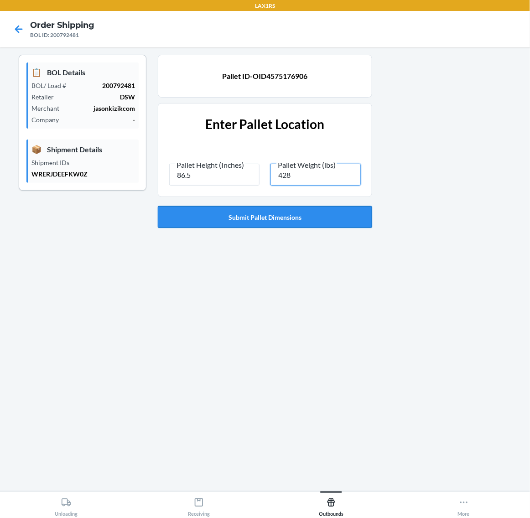
type input "428"
click at [288, 217] on button "Submit Pallet Dimensions" at bounding box center [265, 217] width 214 height 22
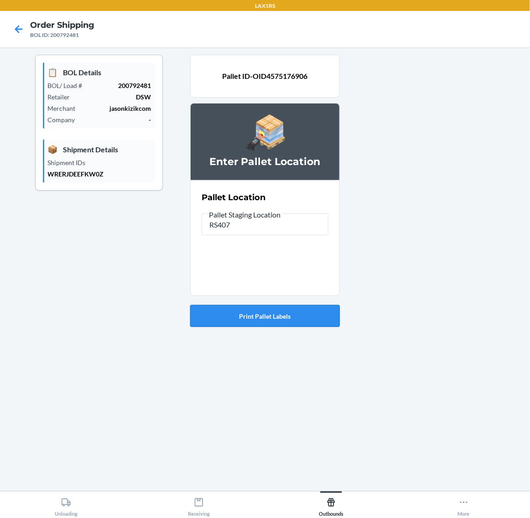
type input "RS407"
click at [276, 317] on button "Print Pallet Labels" at bounding box center [265, 316] width 150 height 22
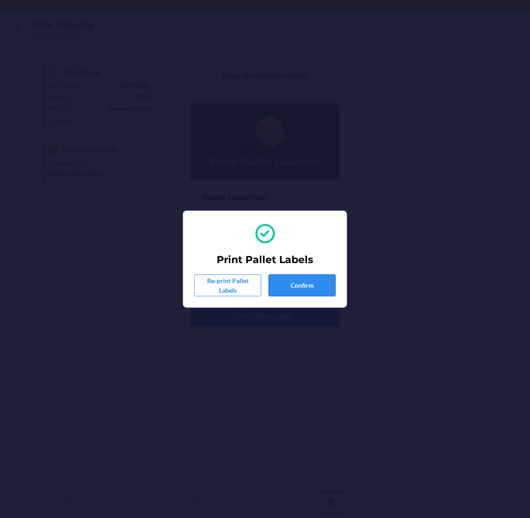
click at [298, 284] on button "Confirm" at bounding box center [302, 286] width 67 height 22
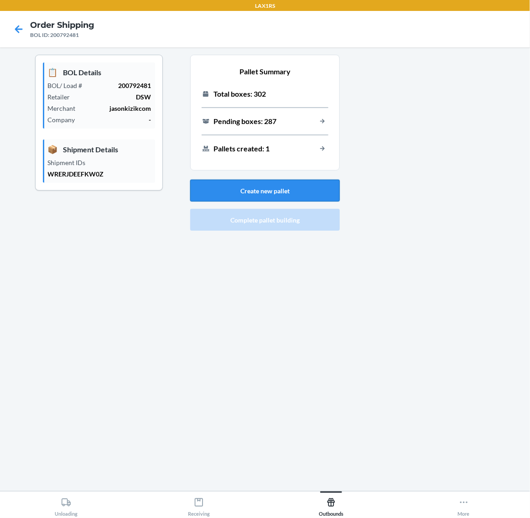
click at [311, 188] on button "Create new pallet" at bounding box center [265, 191] width 150 height 22
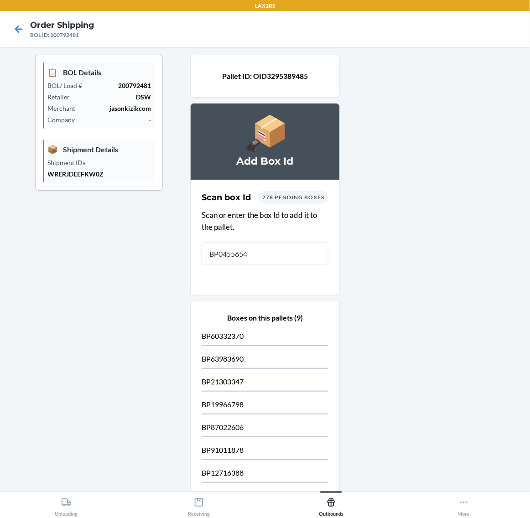
type input "BP04556547"
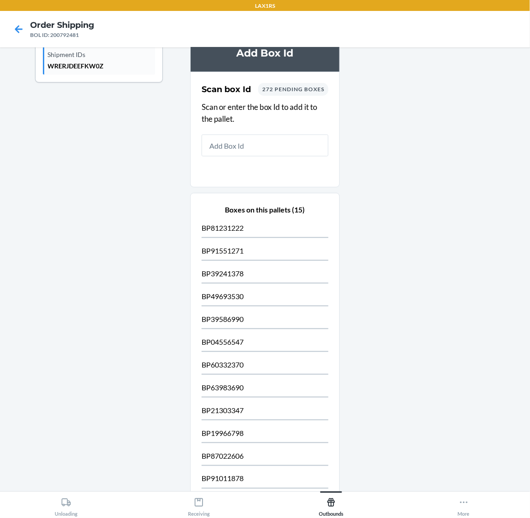
scroll to position [251, 0]
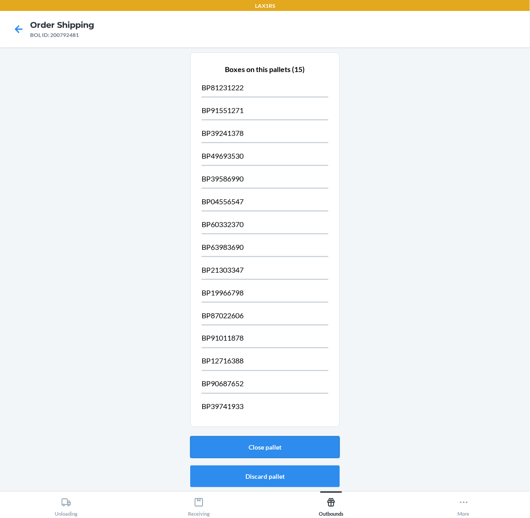
click at [267, 414] on button "Close pallet" at bounding box center [265, 448] width 150 height 22
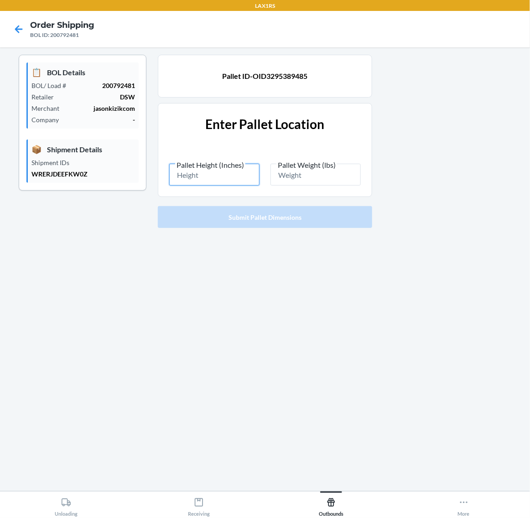
click at [211, 178] on input "Pallet Height (Inches)" at bounding box center [214, 175] width 90 height 22
type input "87"
click at [295, 174] on input "Pallet Weight (lbs)" at bounding box center [316, 175] width 90 height 22
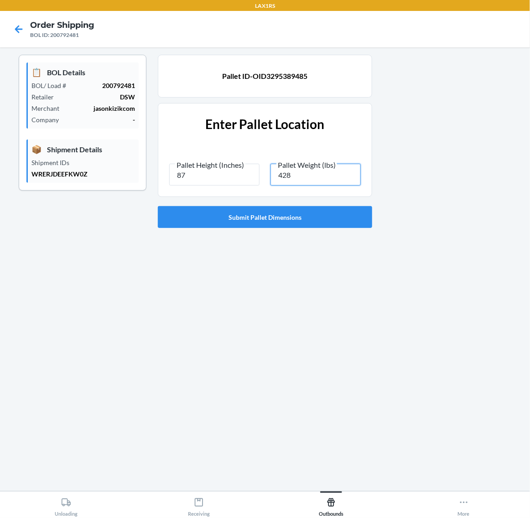
type input "428"
click at [205, 170] on input "87" at bounding box center [214, 175] width 90 height 22
type input "86.5"
click at [208, 212] on button "Submit Pallet Dimensions" at bounding box center [265, 217] width 214 height 22
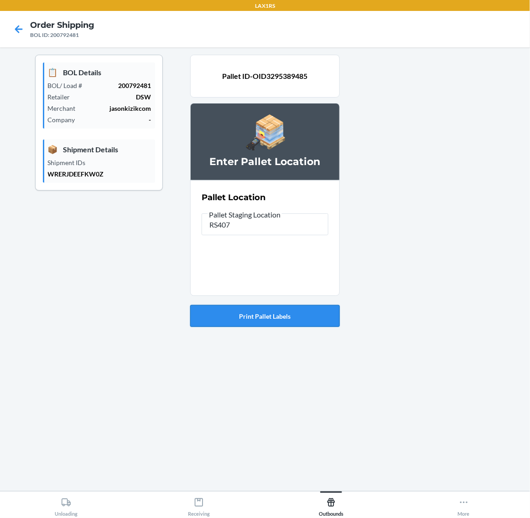
type input "RS407"
click at [275, 307] on button "Print Pallet Labels" at bounding box center [265, 316] width 150 height 22
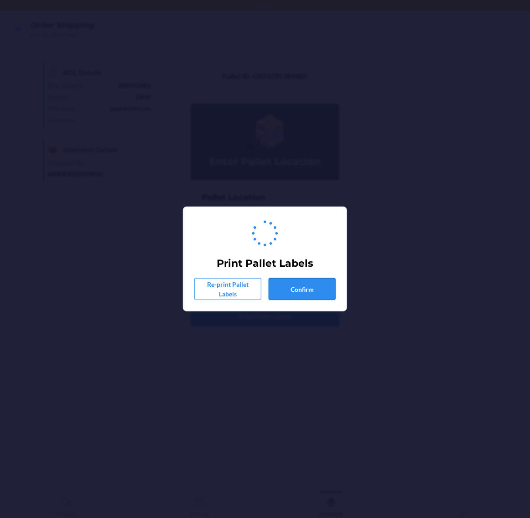
click at [293, 286] on button "Confirm" at bounding box center [302, 289] width 67 height 22
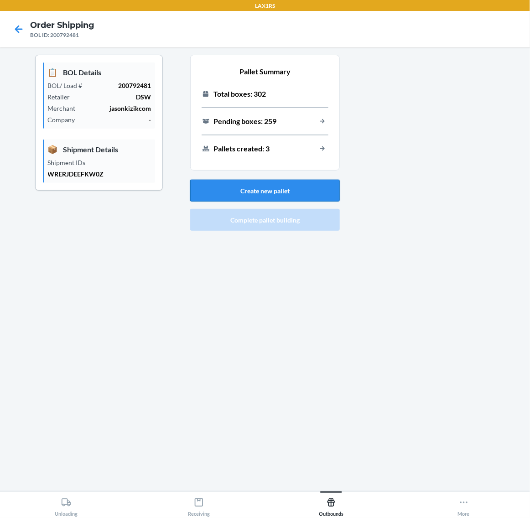
click at [291, 192] on button "Create new pallet" at bounding box center [265, 191] width 150 height 22
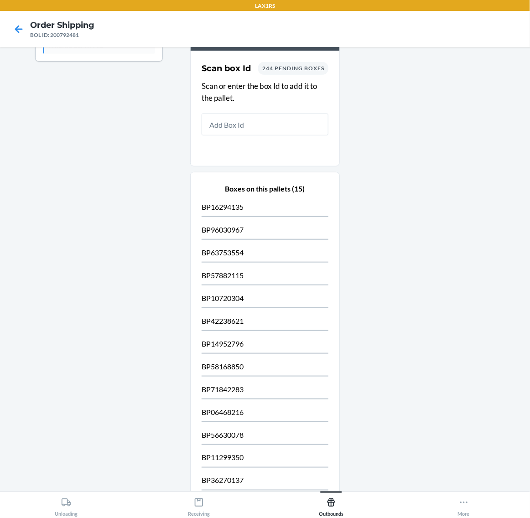
scroll to position [251, 0]
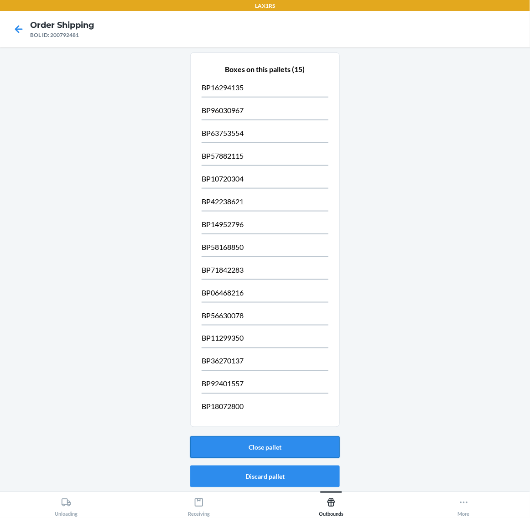
click at [291, 414] on button "Close pallet" at bounding box center [265, 448] width 150 height 22
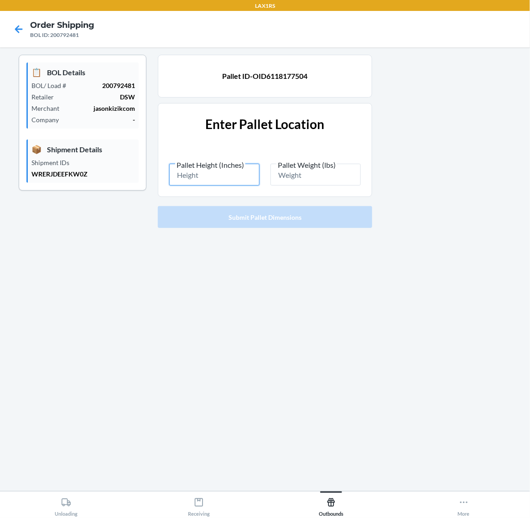
click at [217, 178] on input "Pallet Height (Inches)" at bounding box center [214, 175] width 90 height 22
type input "86.5"
click at [282, 172] on input "Pallet Weight (lbs)" at bounding box center [316, 175] width 90 height 22
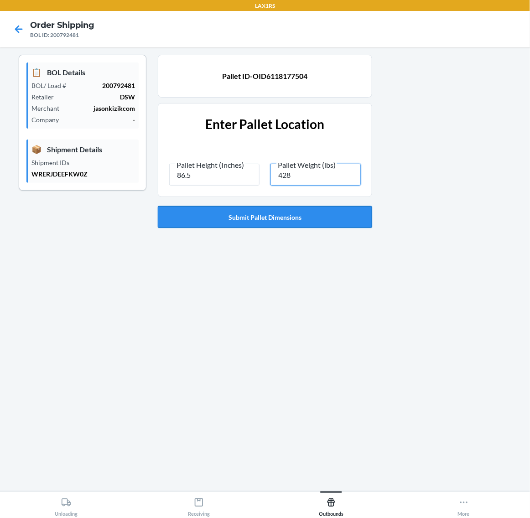
type input "428"
click at [342, 224] on button "Submit Pallet Dimensions" at bounding box center [265, 217] width 214 height 22
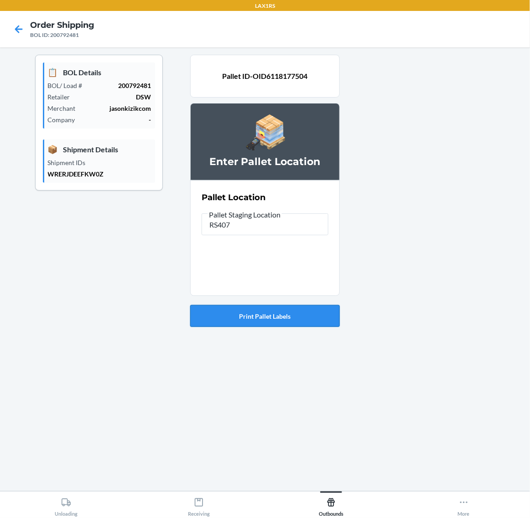
type input "RS407"
click at [281, 313] on button "Print Pallet Labels" at bounding box center [265, 316] width 150 height 22
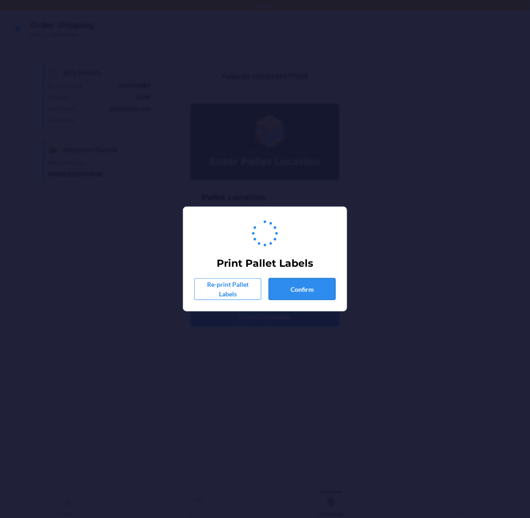
click at [306, 296] on button "Confirm" at bounding box center [302, 289] width 67 height 22
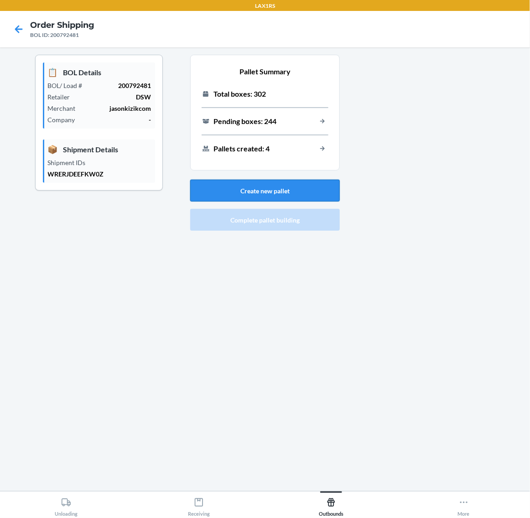
click at [263, 186] on button "Create new pallet" at bounding box center [265, 191] width 150 height 22
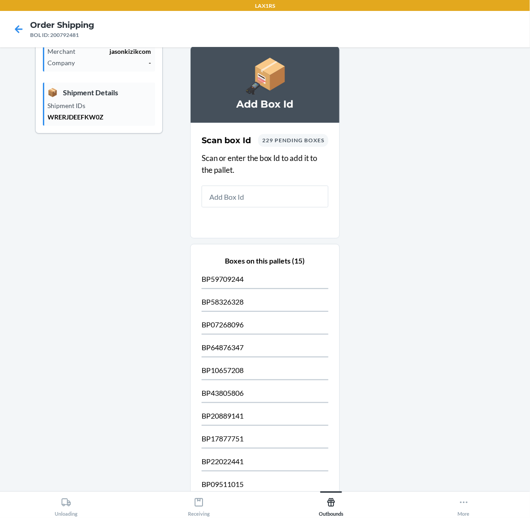
scroll to position [251, 0]
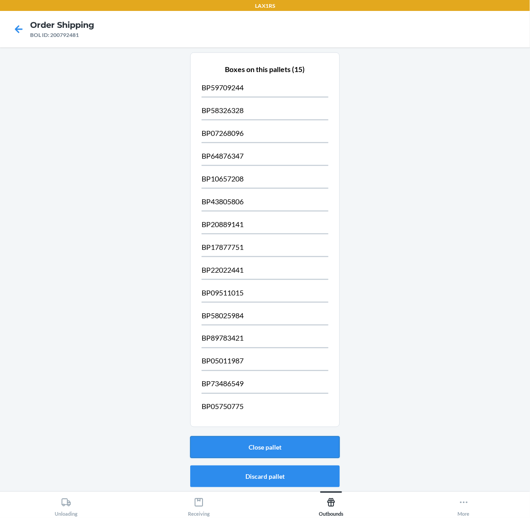
click at [307, 414] on button "Close pallet" at bounding box center [265, 448] width 150 height 22
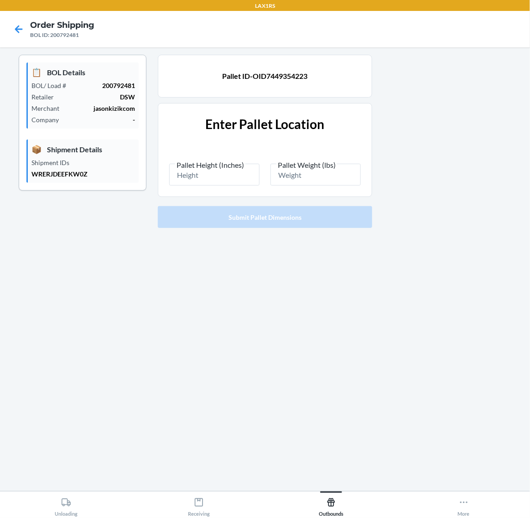
scroll to position [0, 0]
click at [215, 172] on input "Pallet Height (Inches)" at bounding box center [214, 175] width 90 height 22
type input "86.5"
click at [298, 181] on input "Pallet Weight (lbs)" at bounding box center [316, 175] width 90 height 22
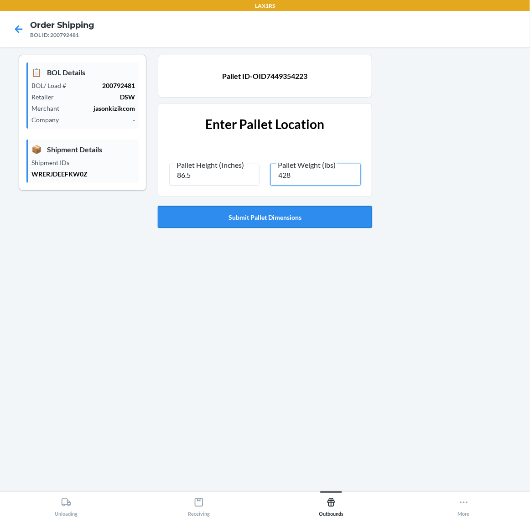
type input "428"
click at [293, 211] on button "Submit Pallet Dimensions" at bounding box center [265, 217] width 214 height 22
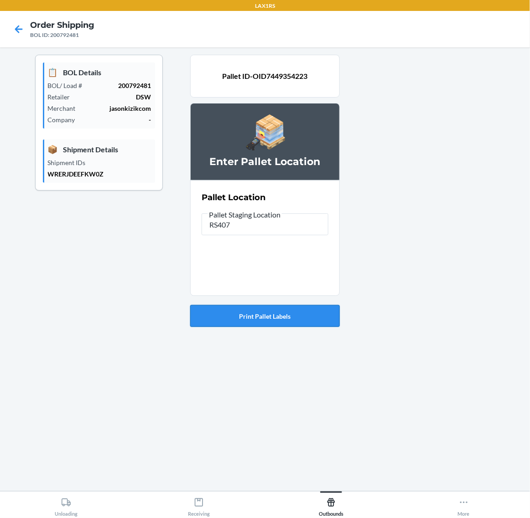
type input "RS407"
click at [277, 317] on button "Print Pallet Labels" at bounding box center [265, 316] width 150 height 22
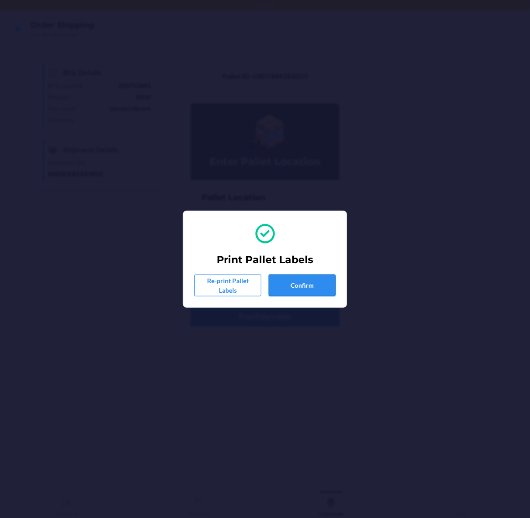
click at [283, 282] on button "Confirm" at bounding box center [302, 286] width 67 height 22
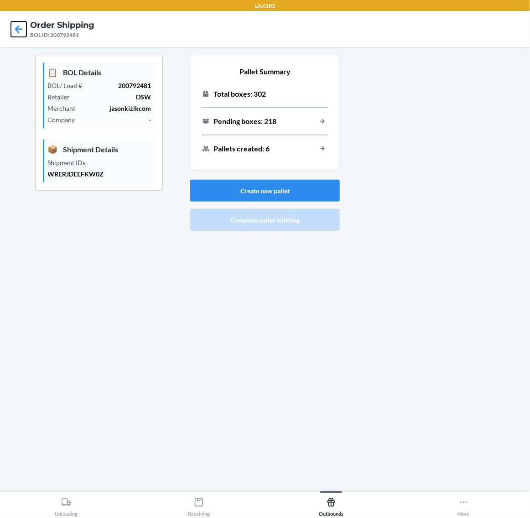
click at [15, 32] on icon at bounding box center [19, 29] width 16 height 16
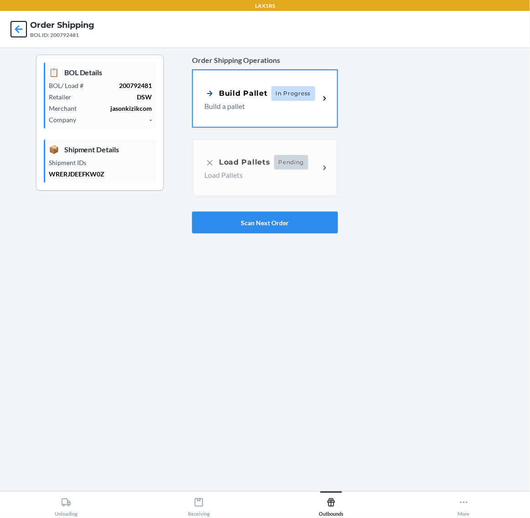
click at [13, 26] on icon at bounding box center [19, 29] width 16 height 16
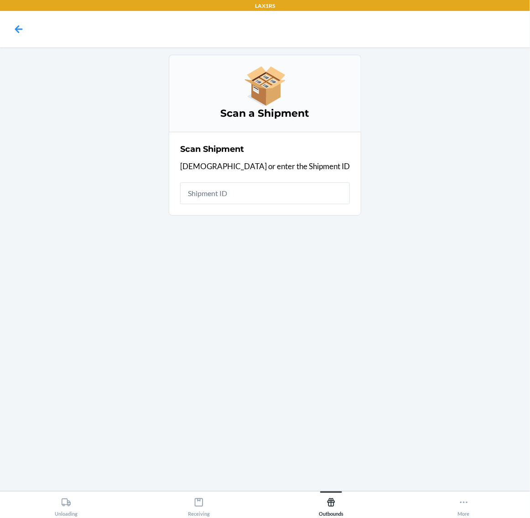
click at [281, 198] on input "text" at bounding box center [265, 194] width 170 height 22
